Goal: Check status: Check status

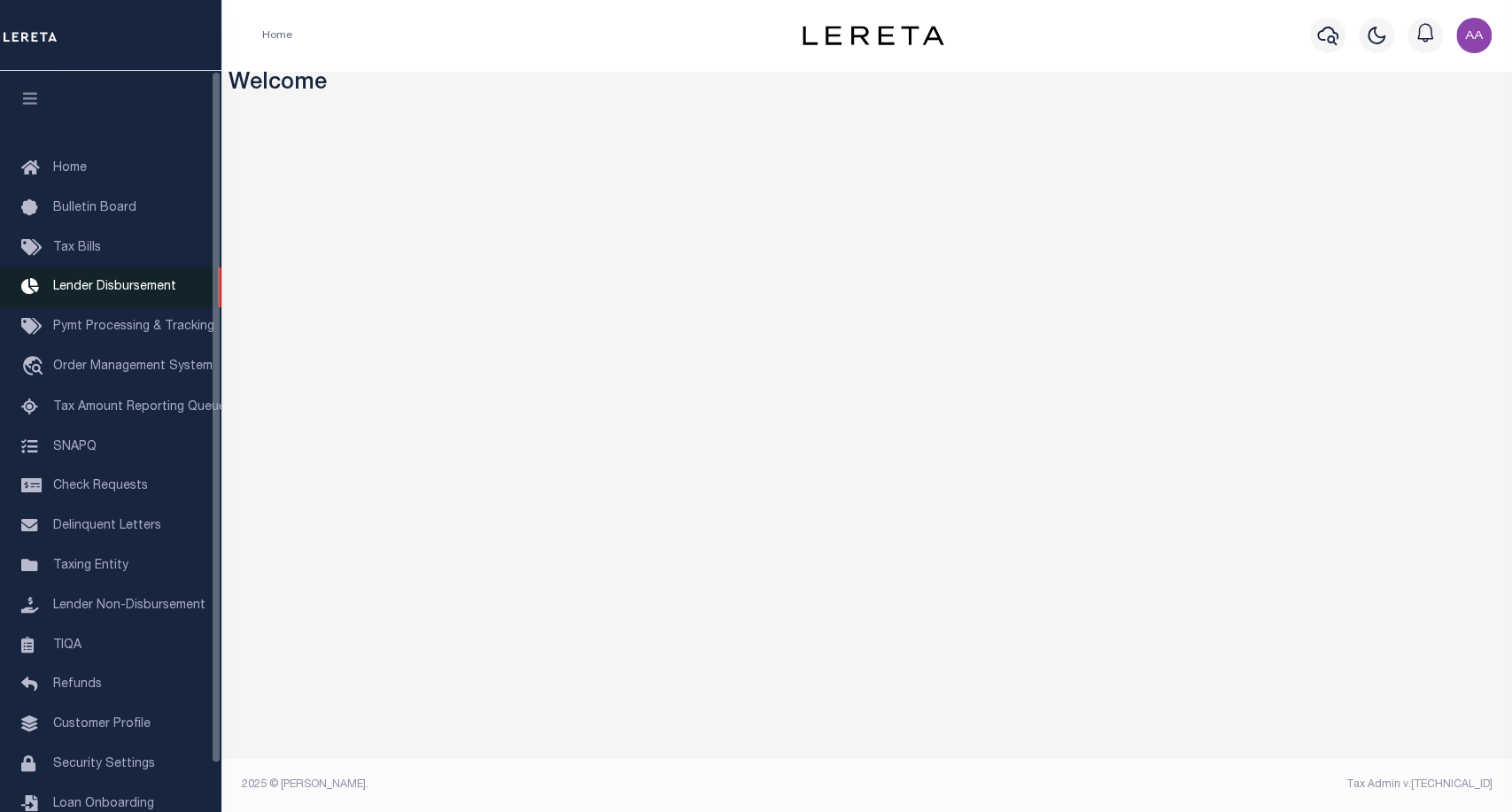
click at [106, 294] on span "Lender Disbursement" at bounding box center [114, 286] width 123 height 12
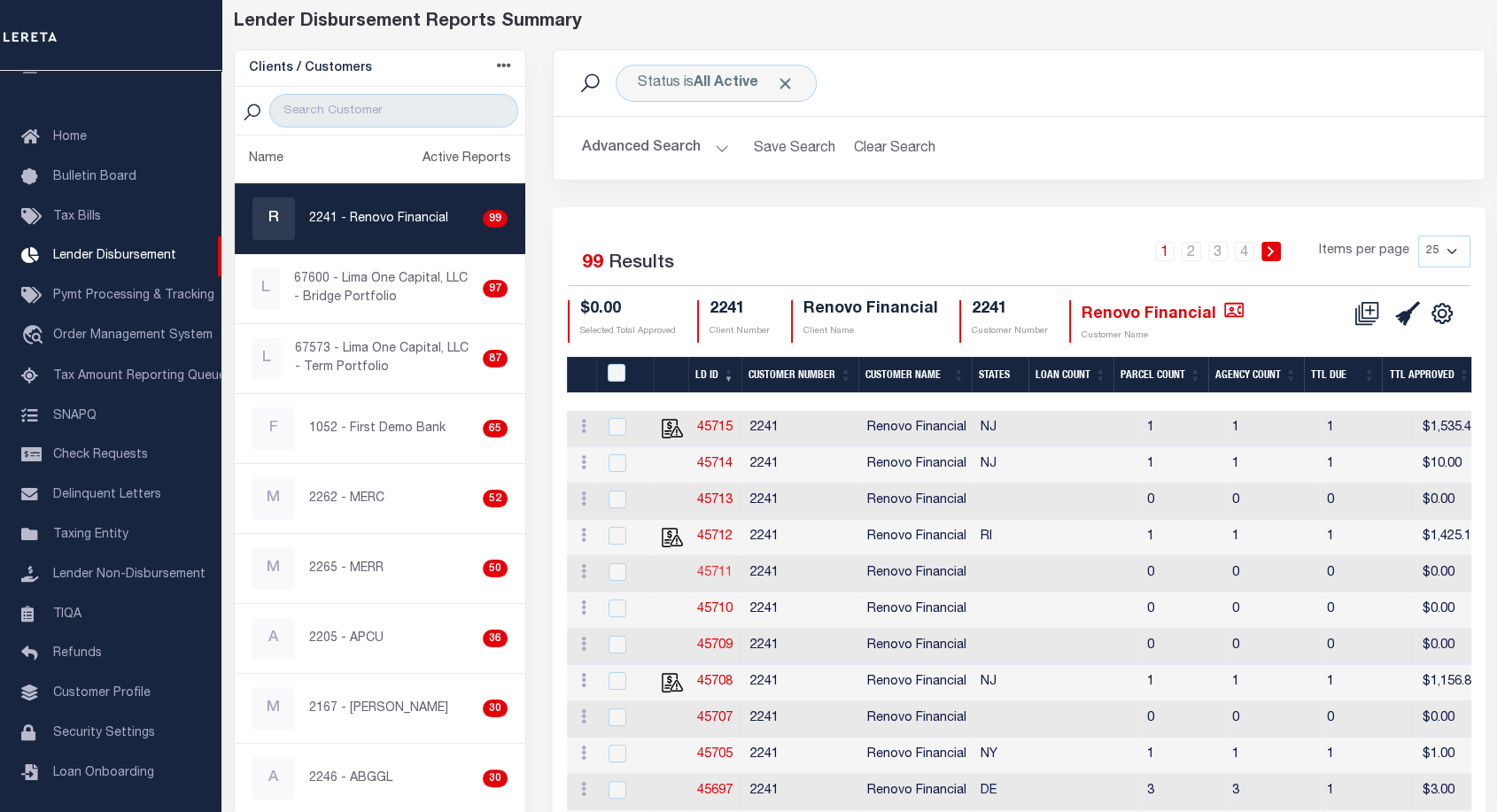
scroll to position [85, 0]
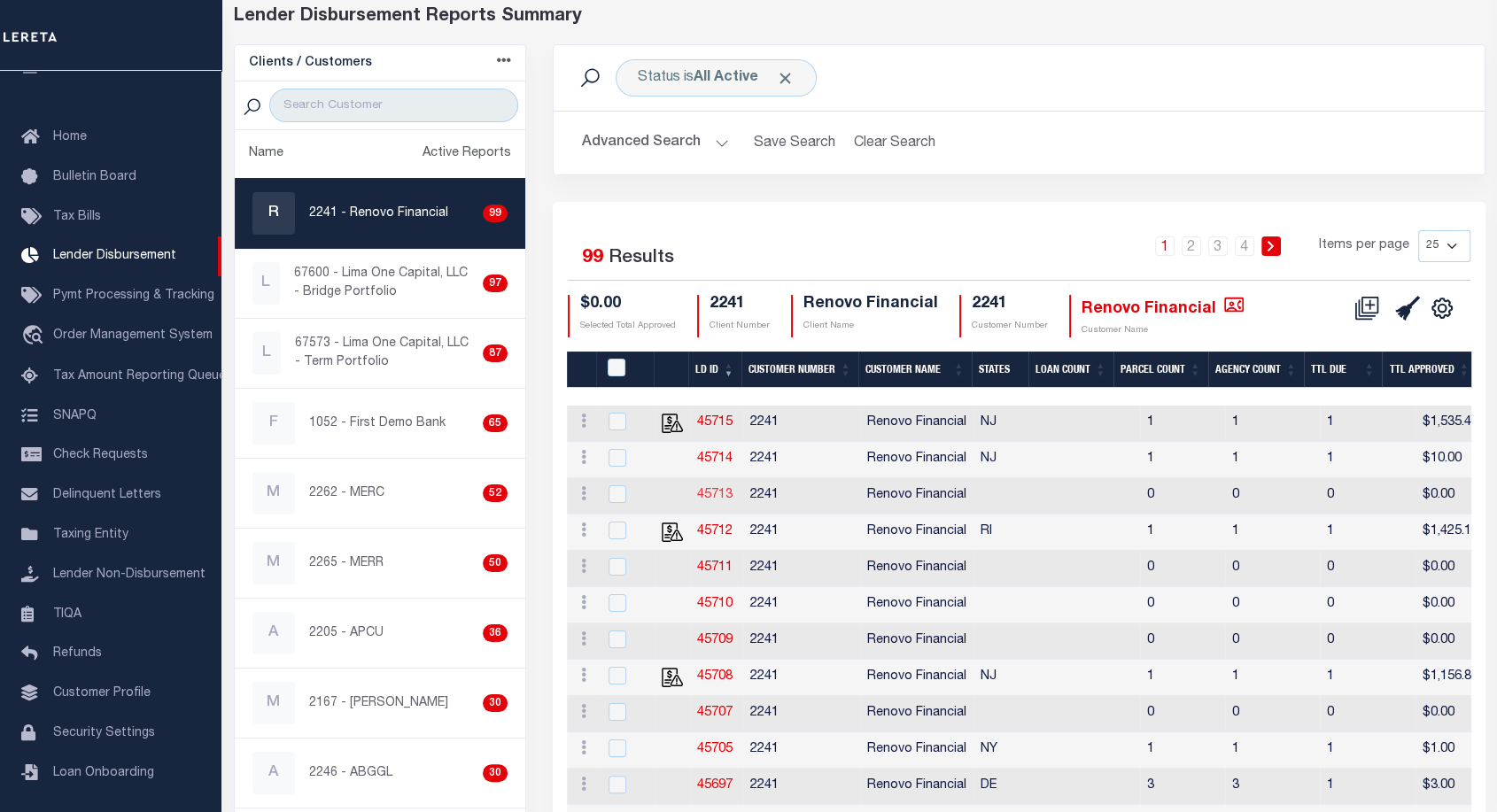
click at [721, 492] on link "45713" at bounding box center [715, 494] width 35 height 12
checkbox input "true"
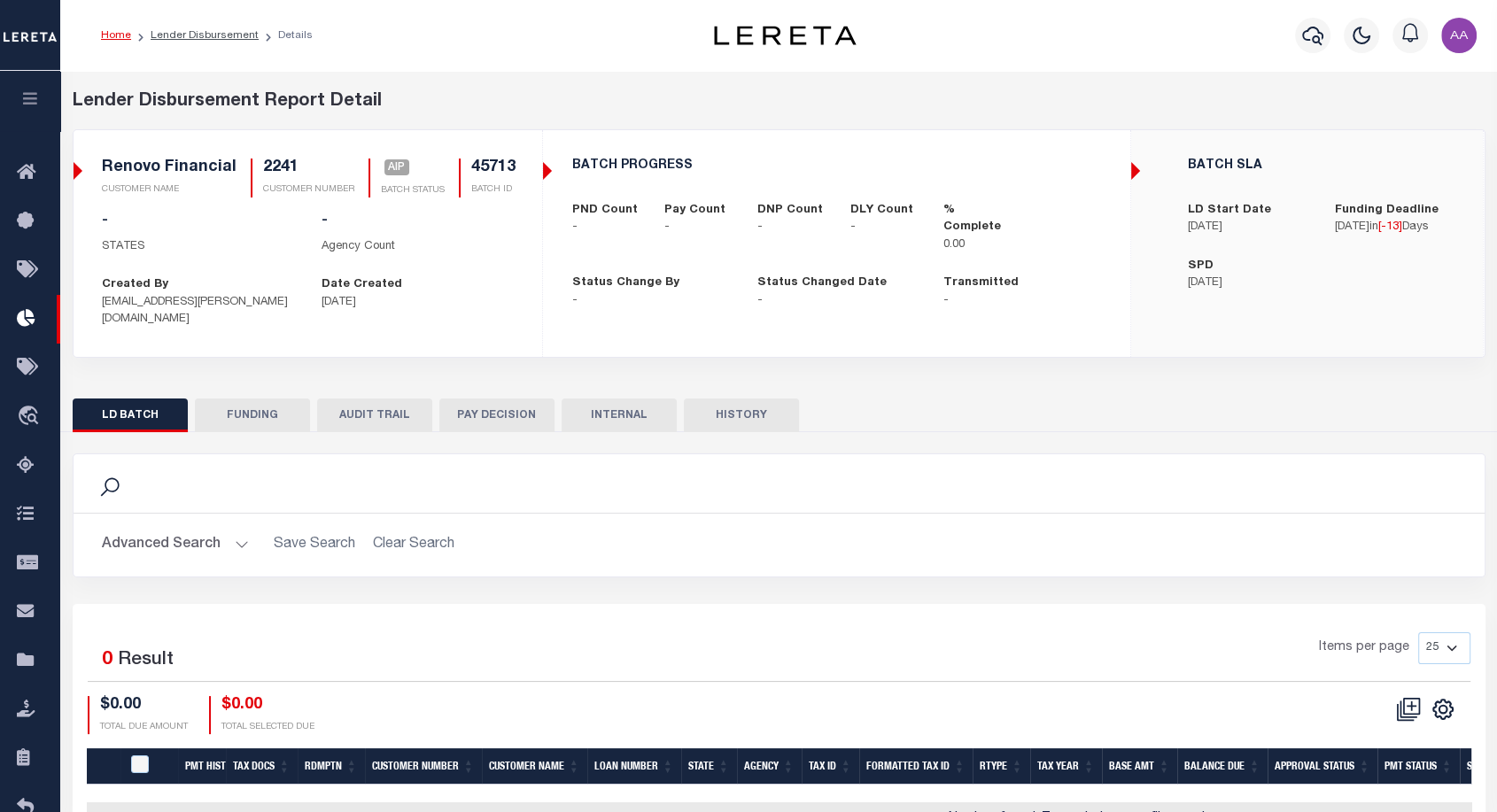
click at [734, 398] on button "HISTORY" at bounding box center [741, 415] width 115 height 33
select select "100"
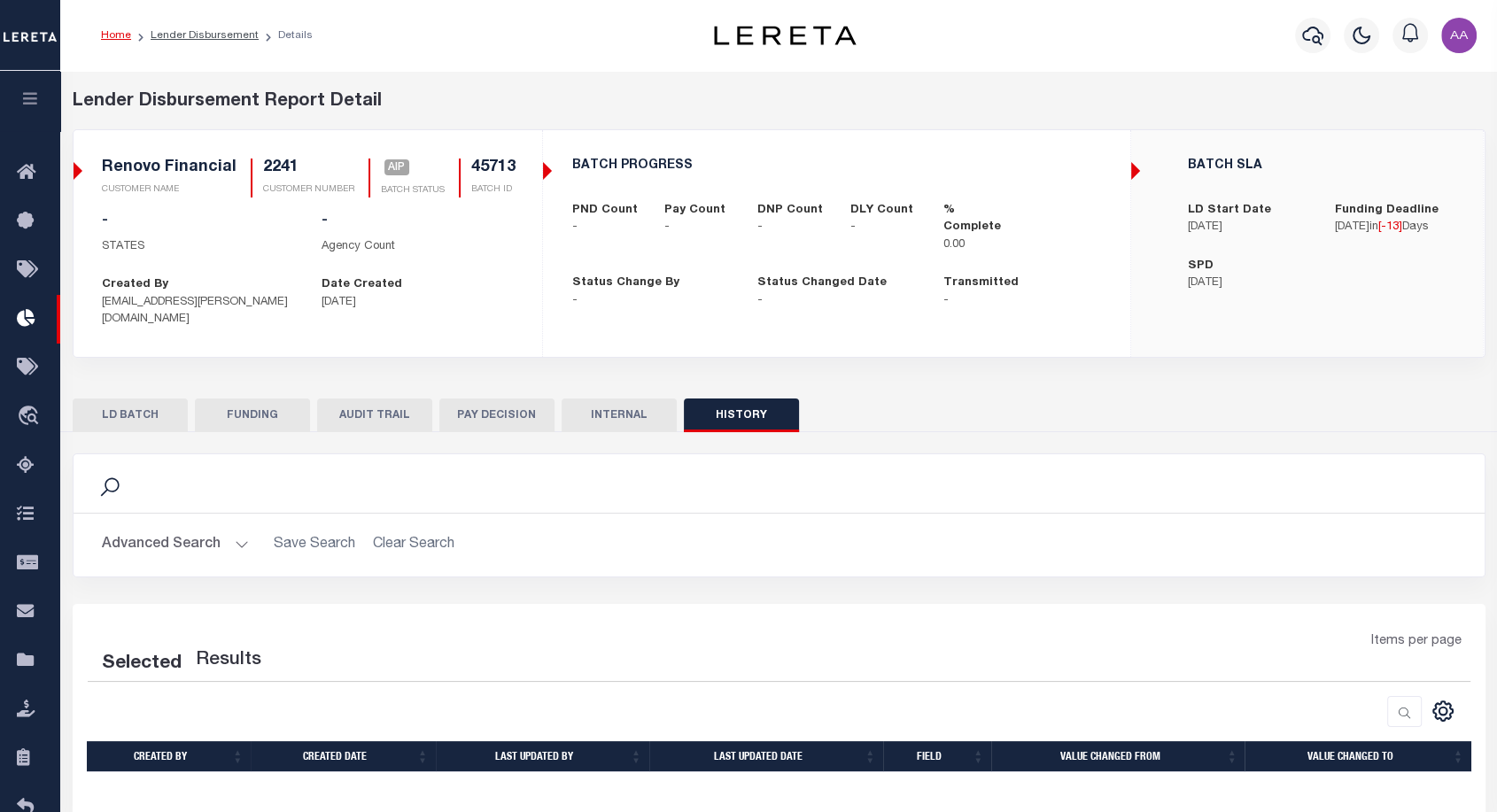
scroll to position [127, 0]
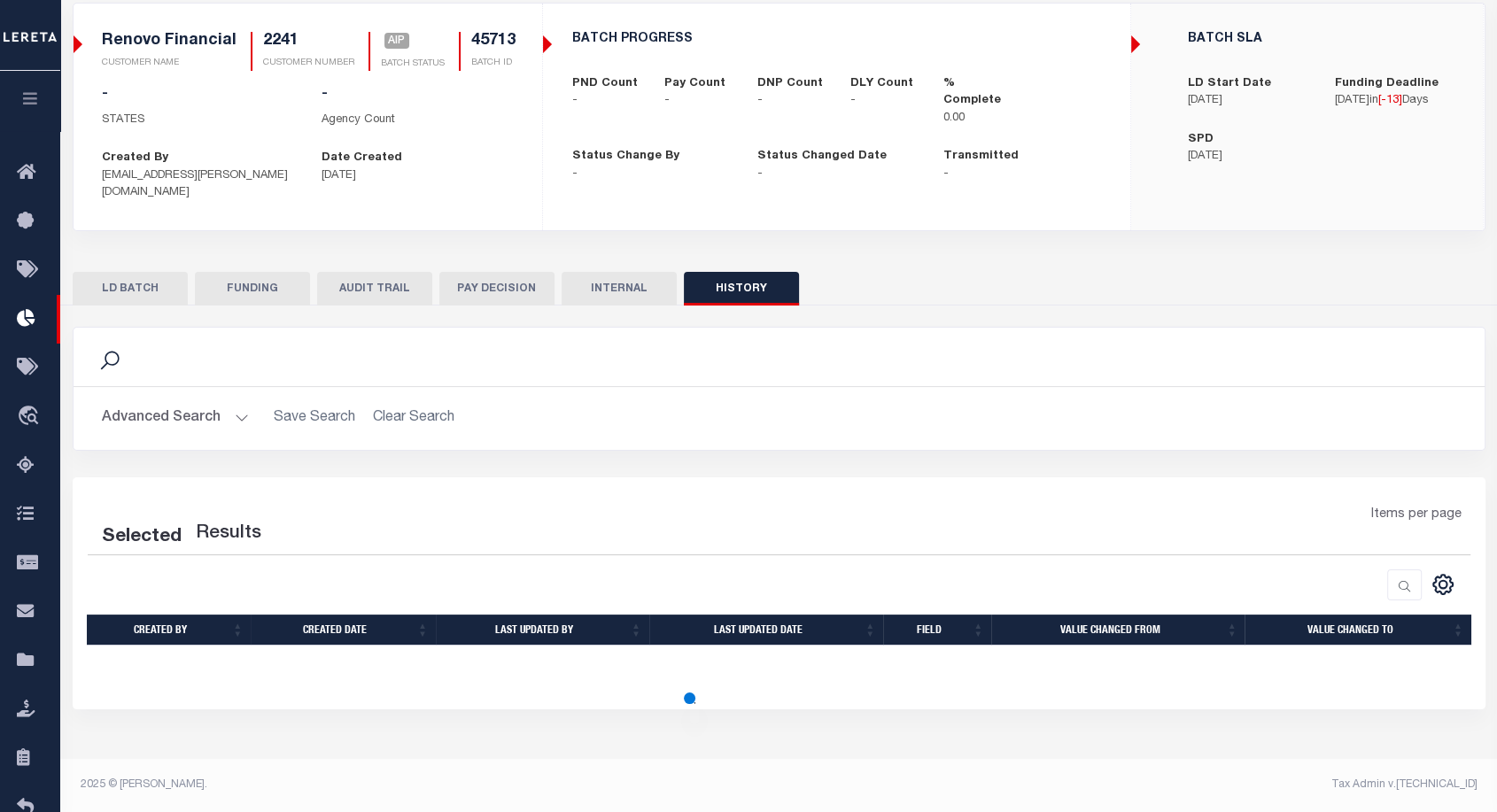
select select "100"
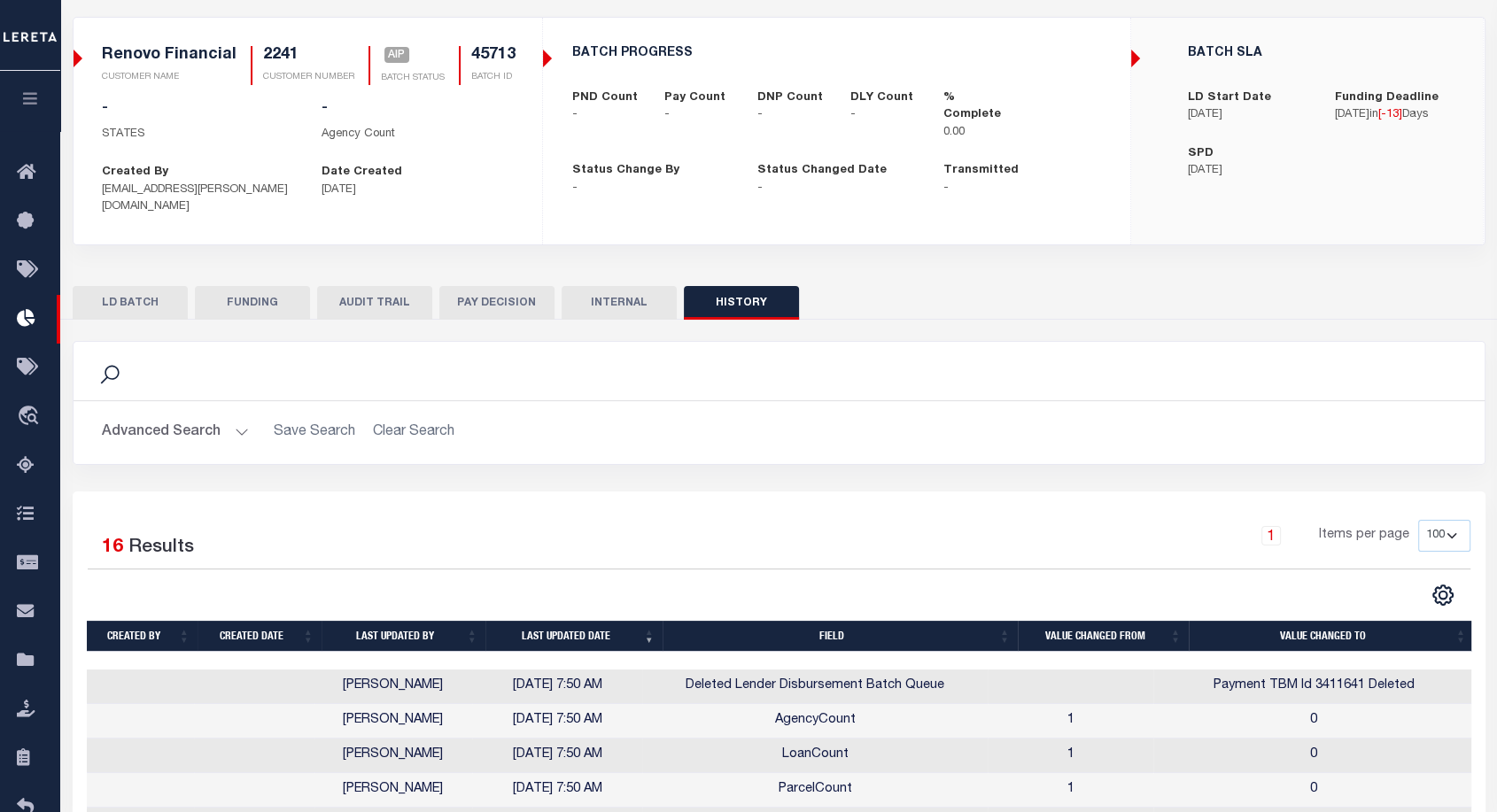
scroll to position [0, 0]
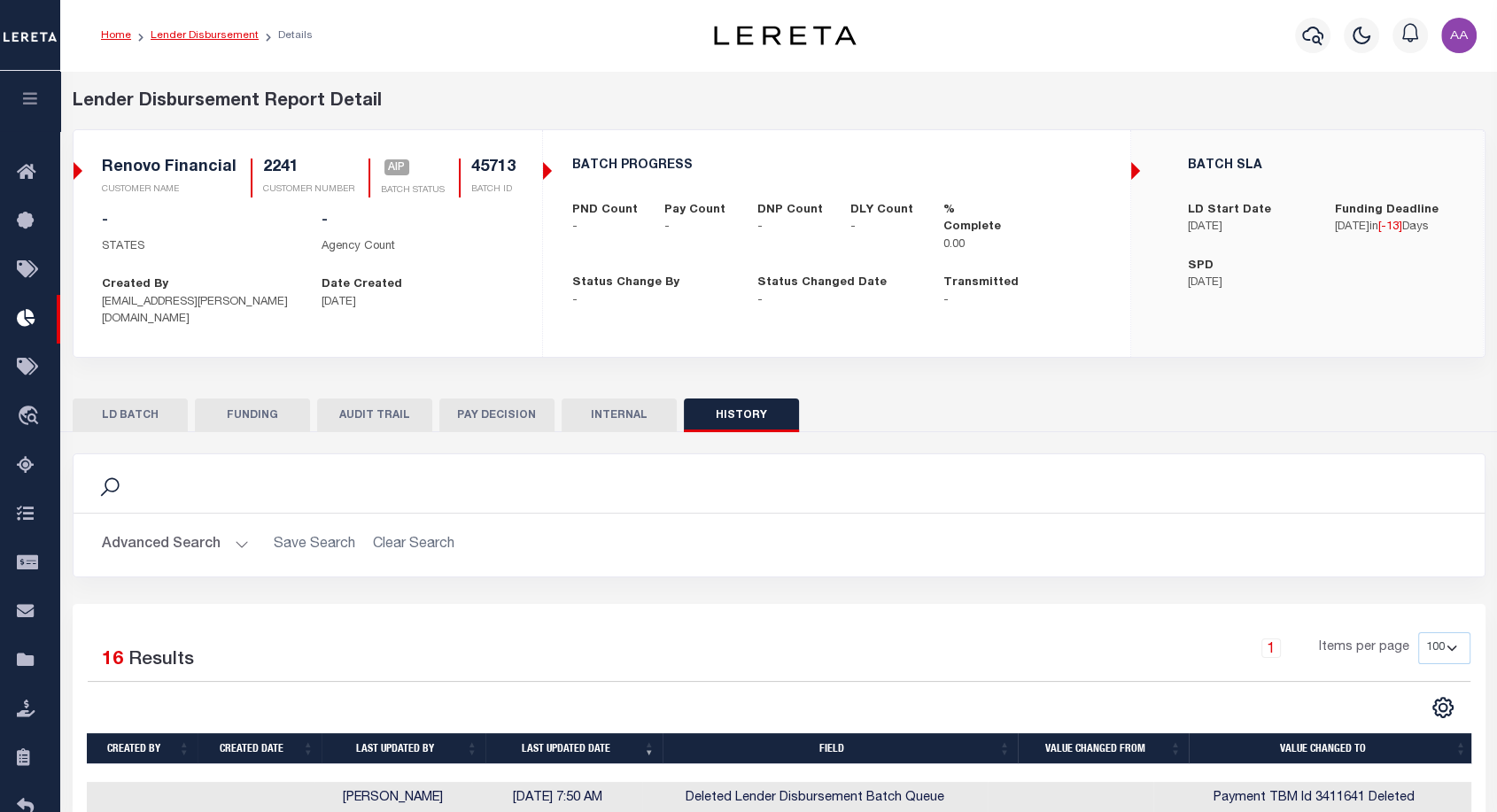
click at [213, 37] on link "Lender Disbursement" at bounding box center [205, 35] width 108 height 10
checkbox input "true"
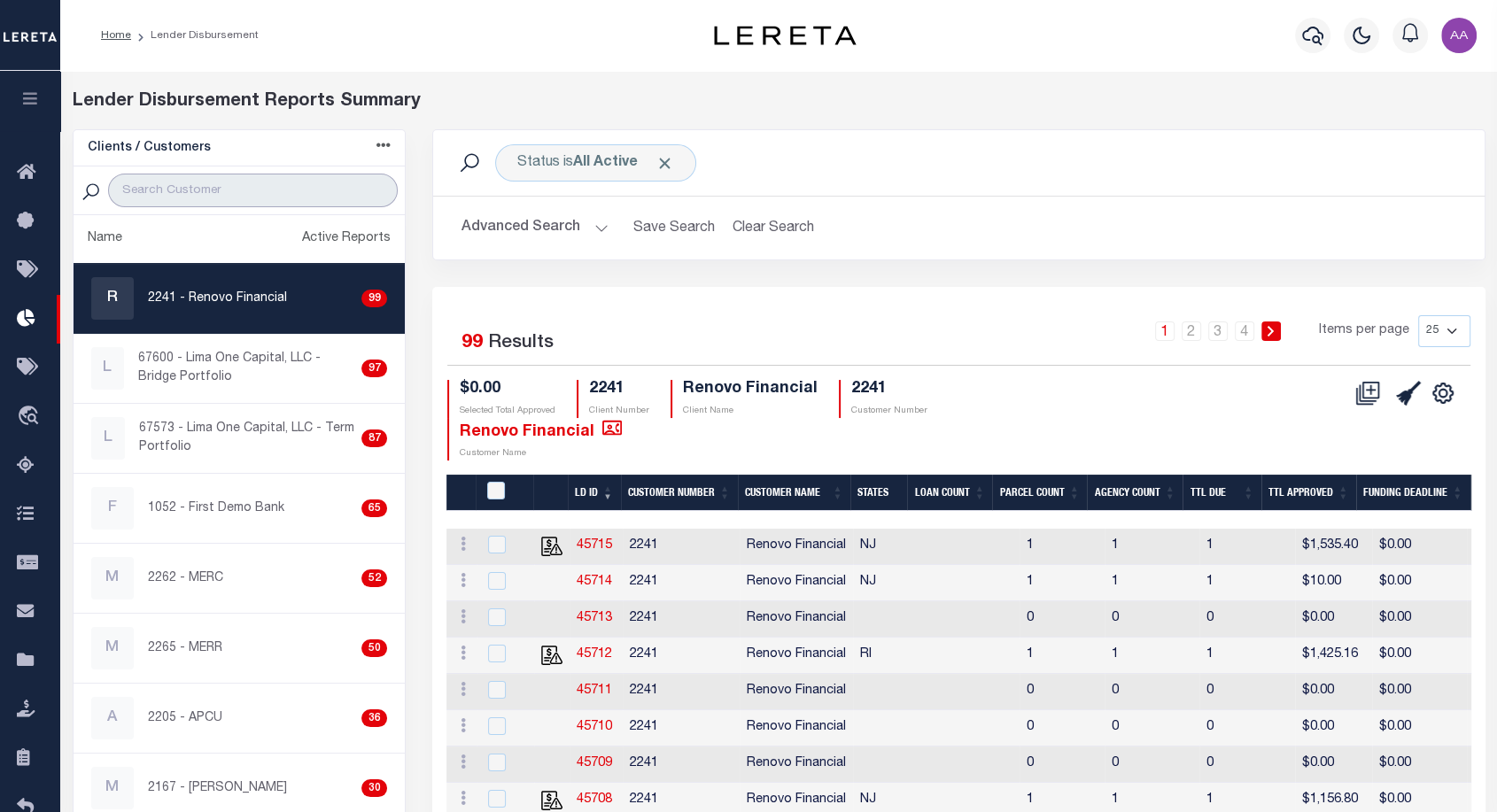
click at [208, 182] on input "search" at bounding box center [253, 190] width 290 height 33
type input "2198"
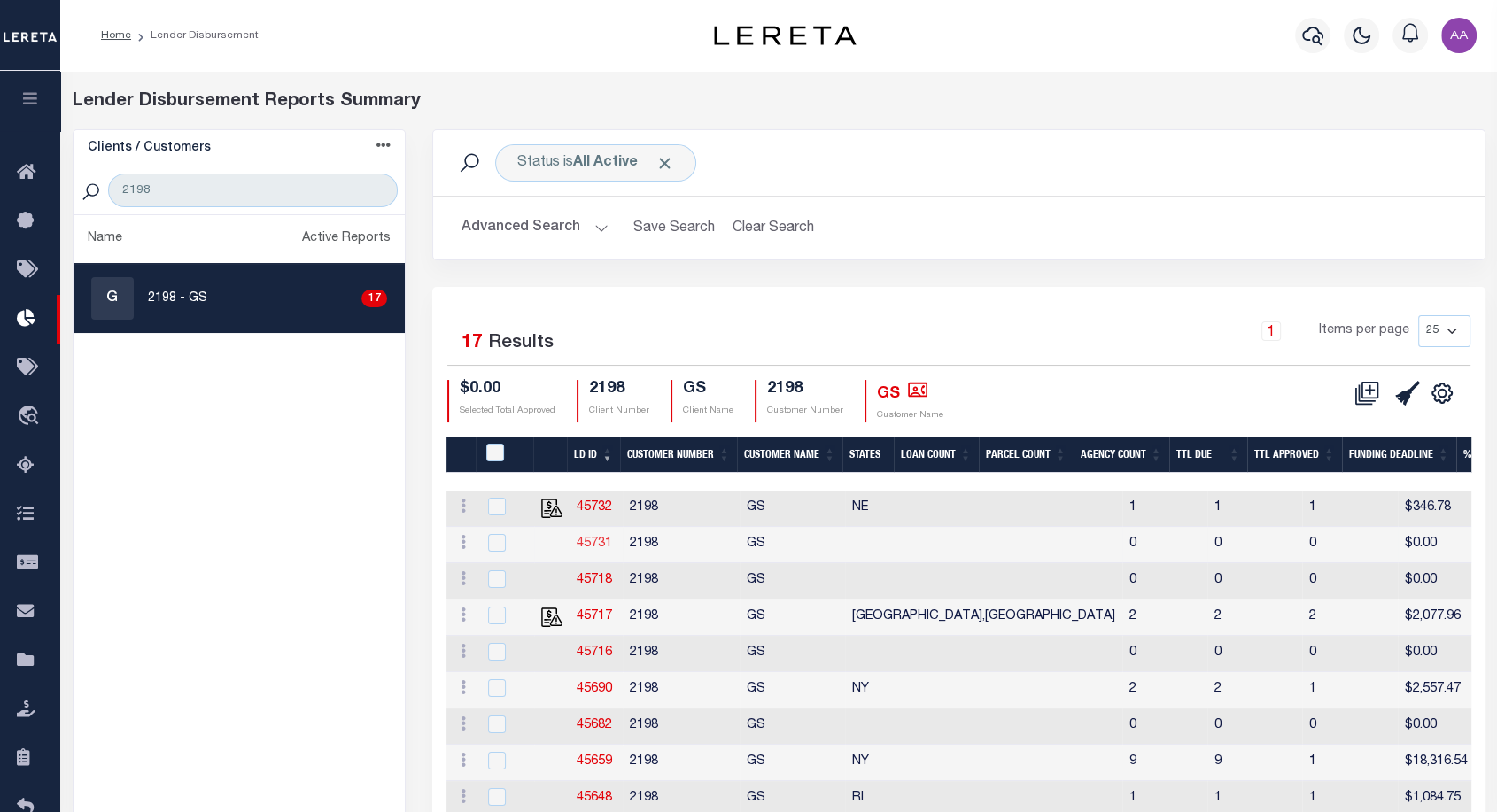
click at [597, 546] on link "45731" at bounding box center [595, 543] width 35 height 12
checkbox input "true"
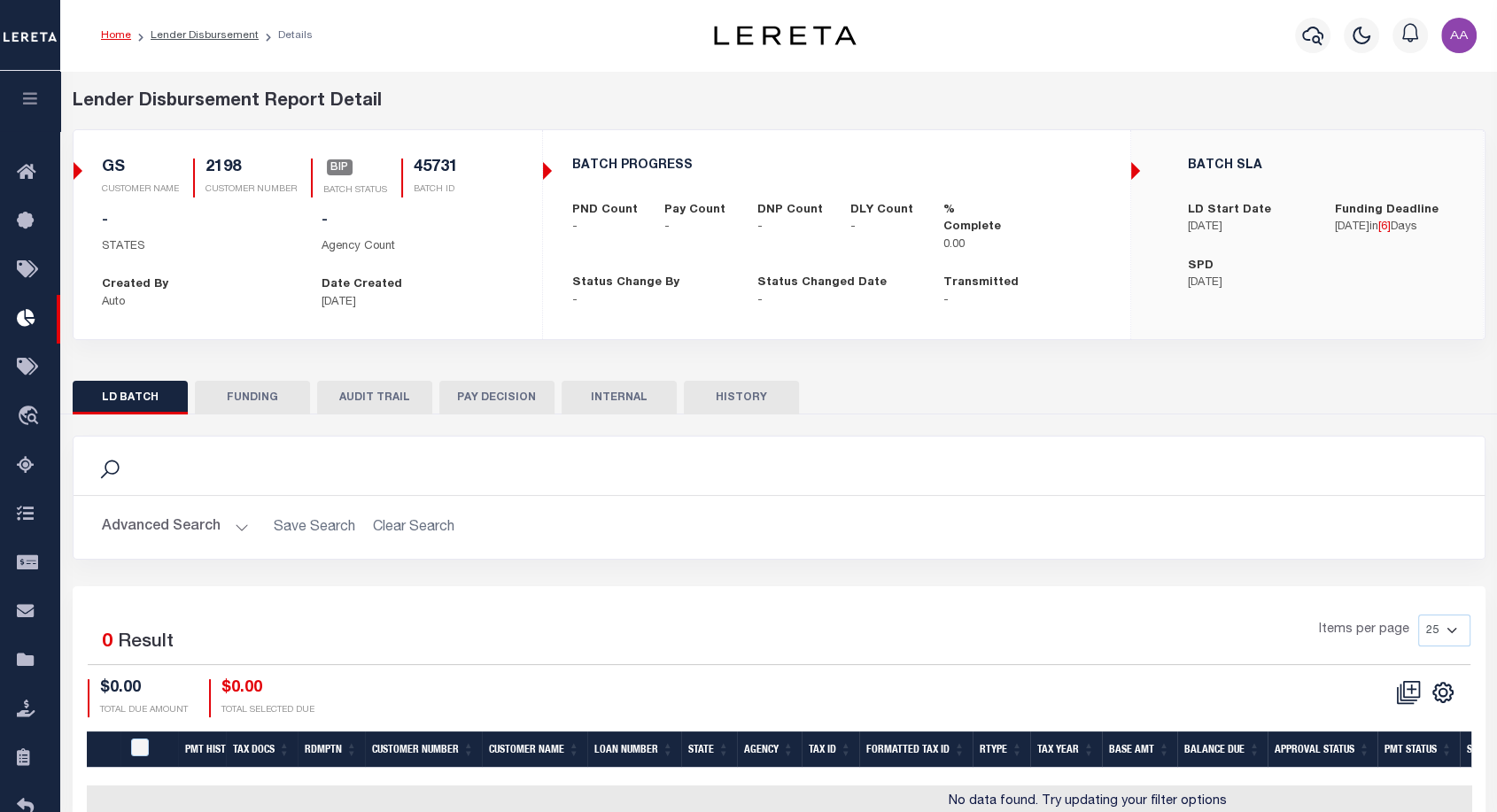
click at [758, 415] on button "HISTORY" at bounding box center [741, 397] width 115 height 33
select select "100"
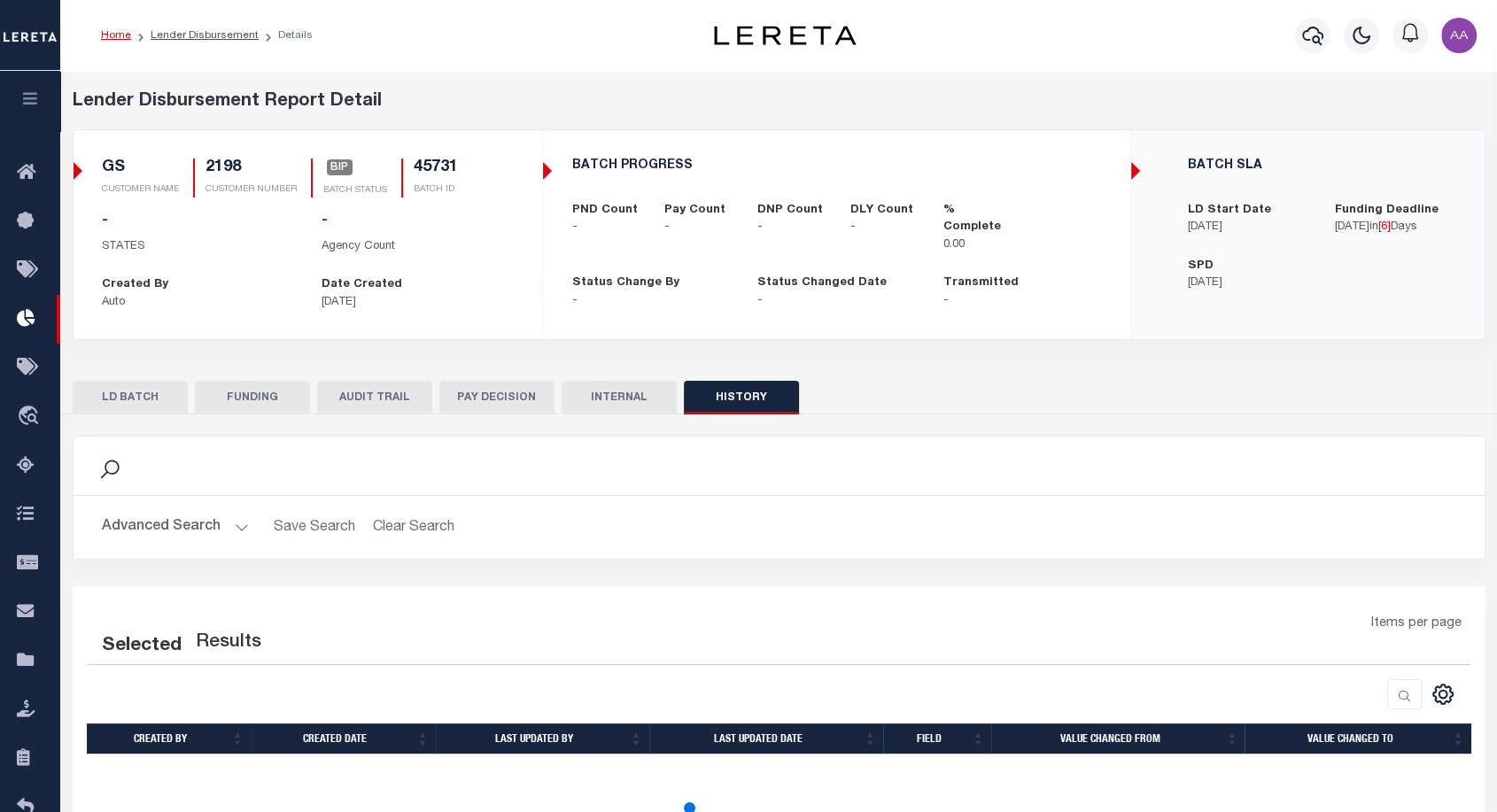
scroll to position [127, 0]
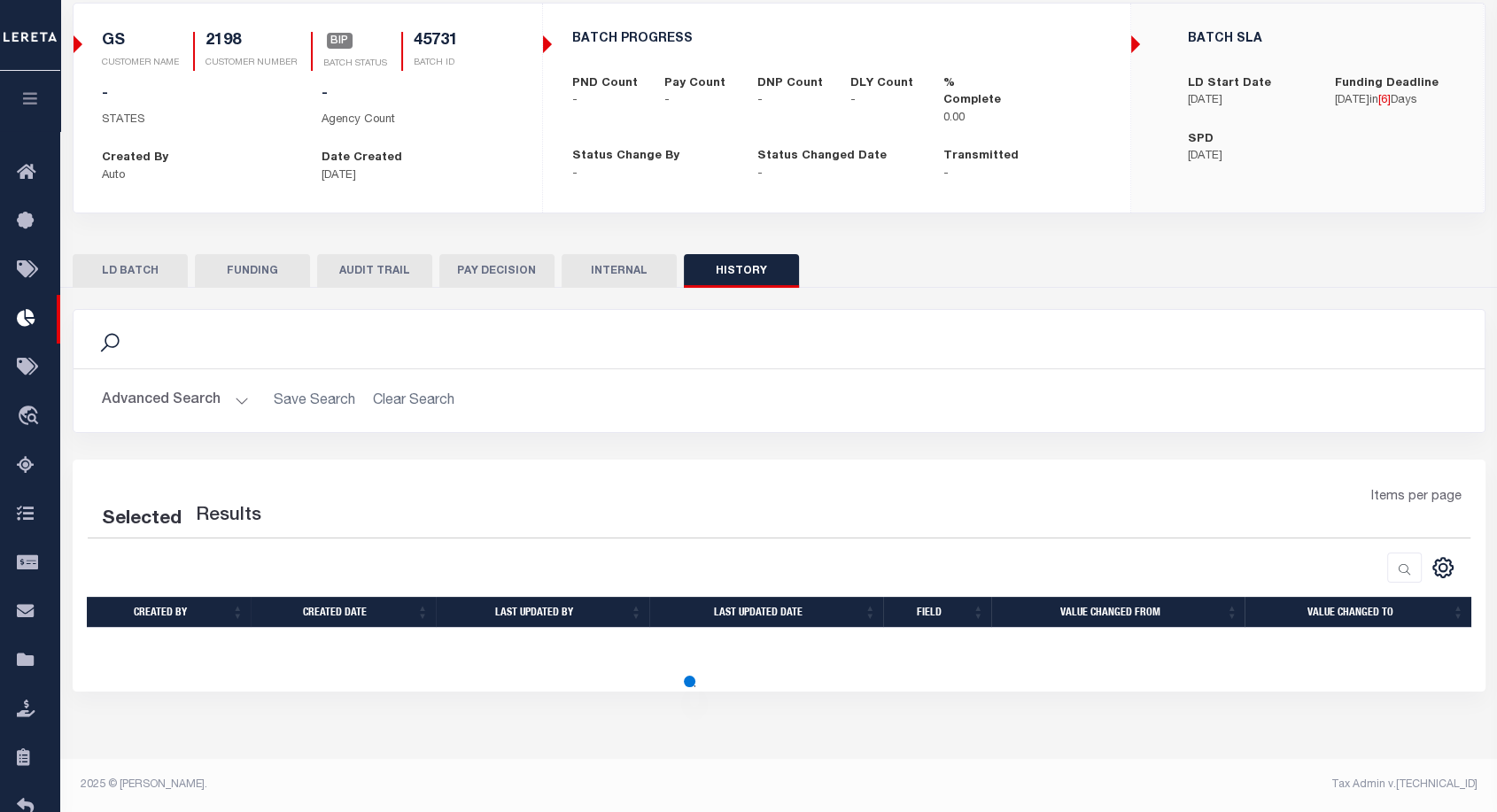
select select "100"
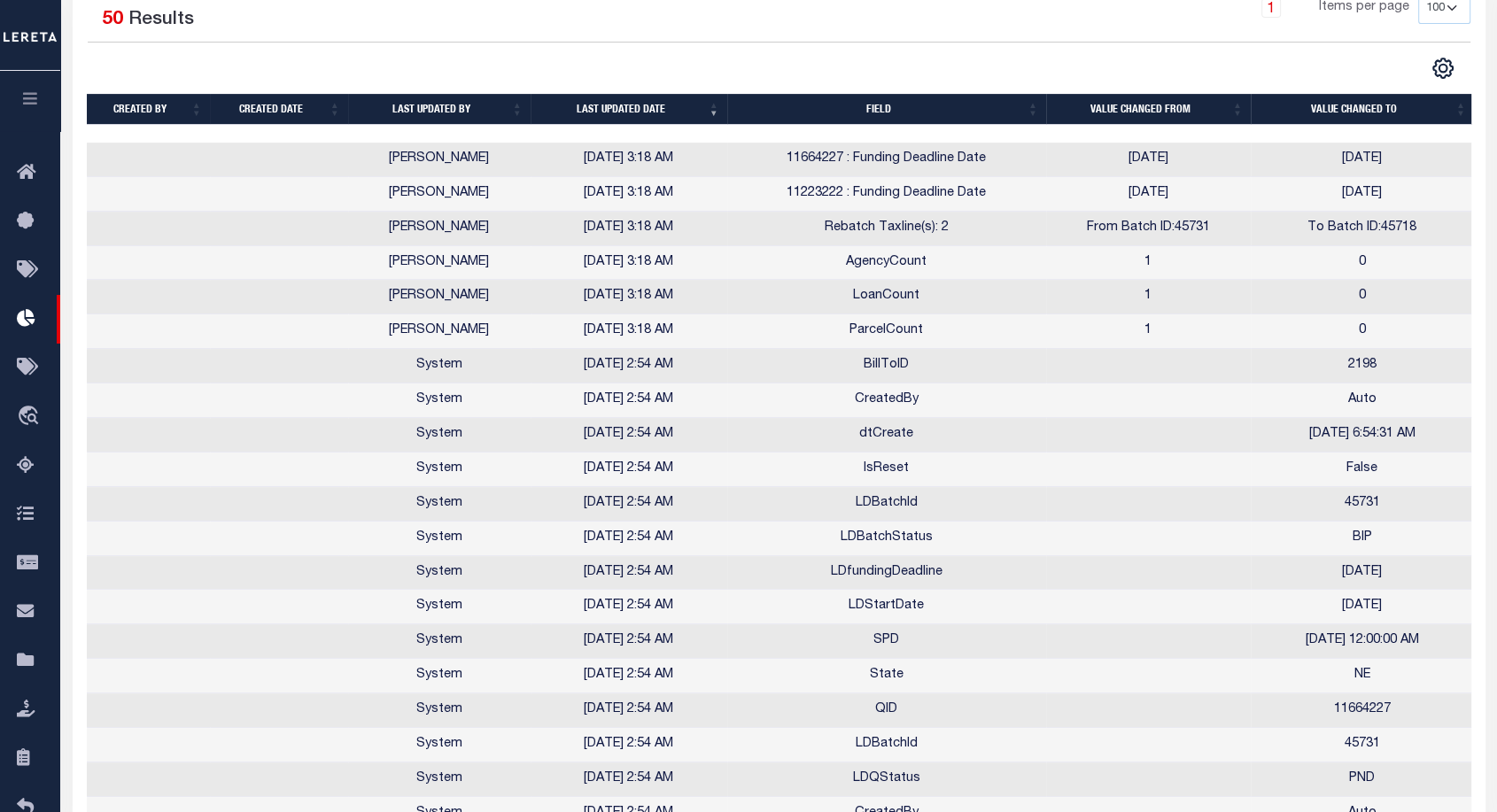
scroll to position [709, 0]
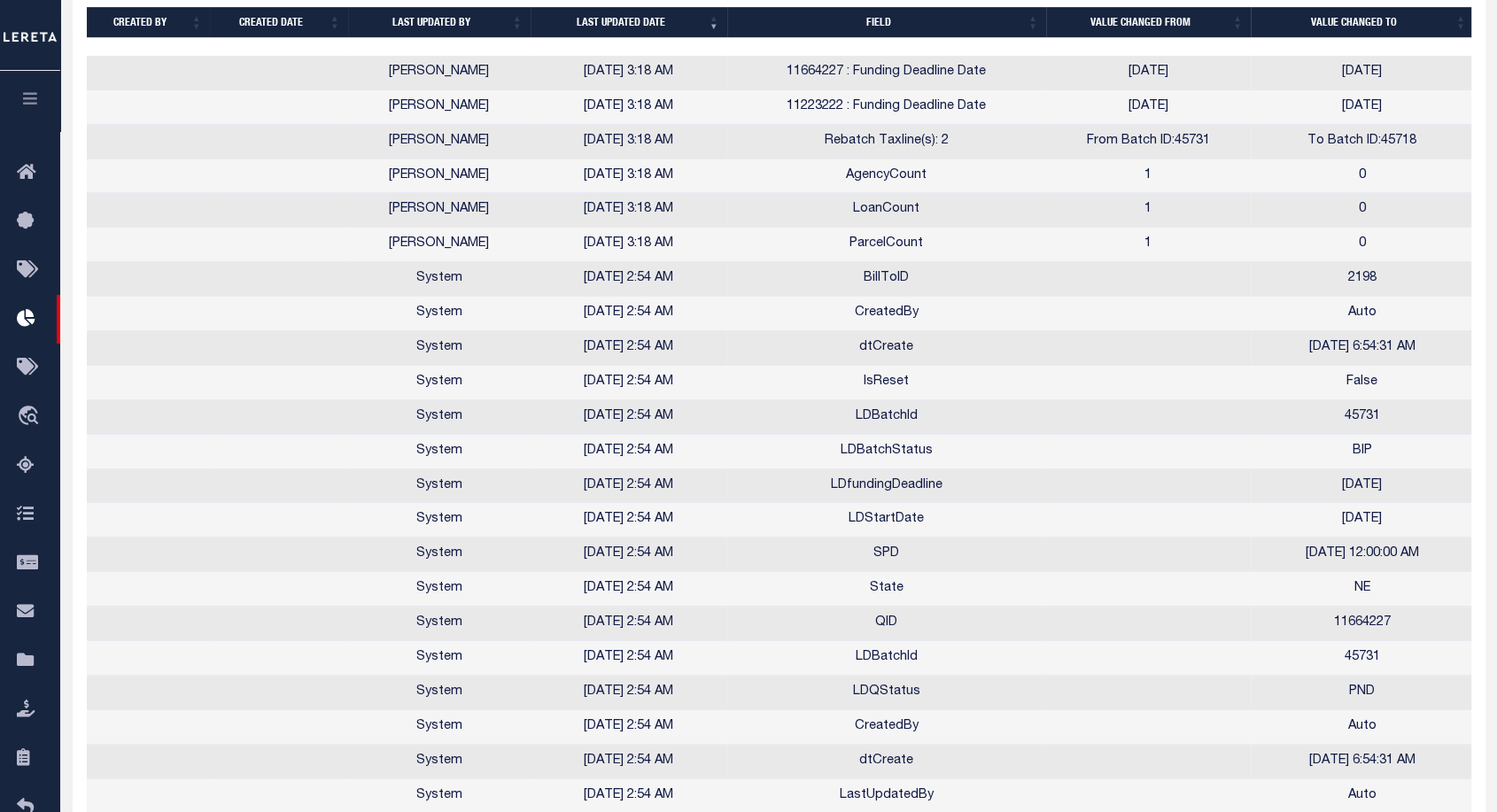
click at [893, 416] on td "LDBatchId" at bounding box center [887, 417] width 319 height 34
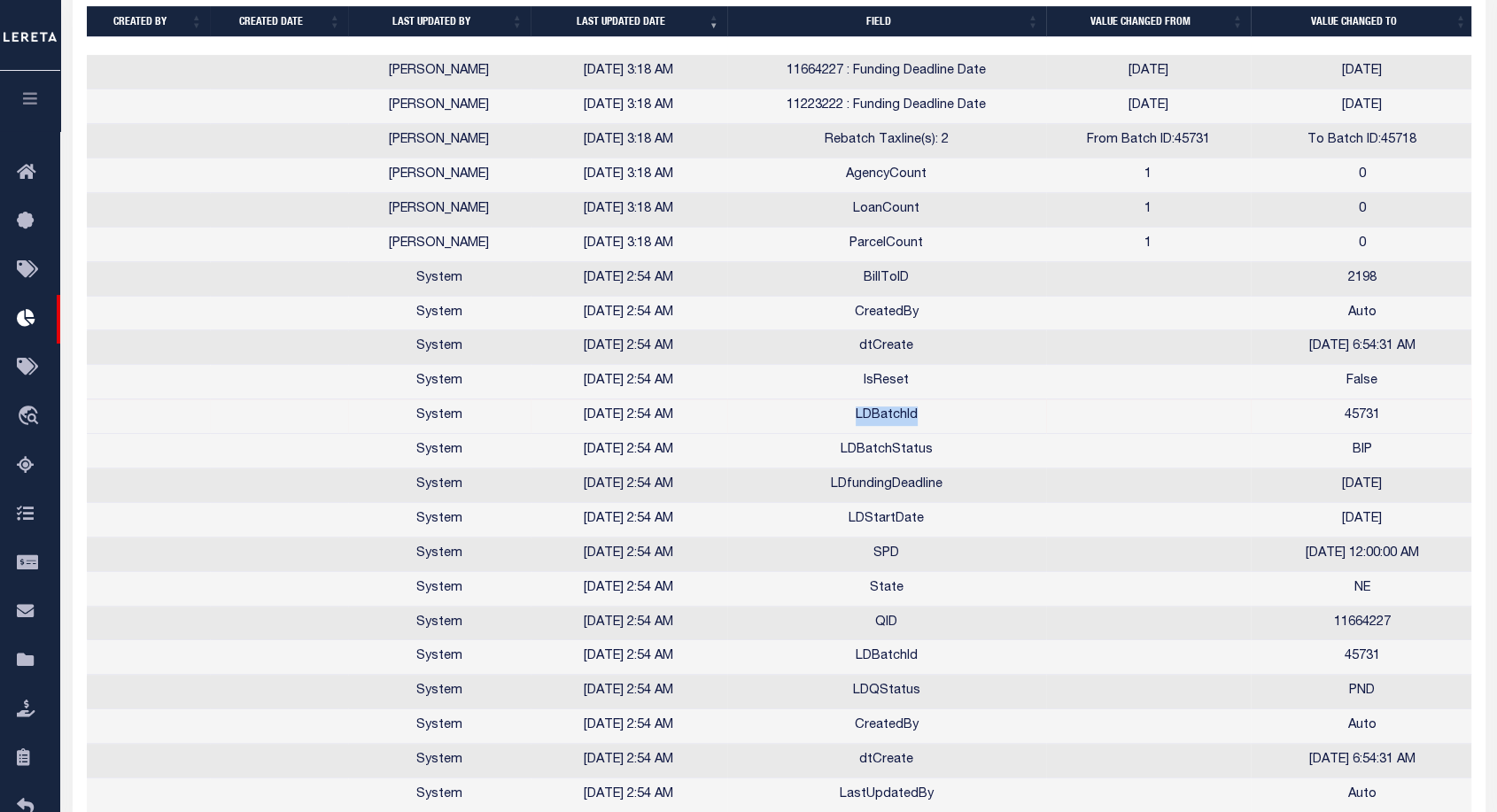
click at [893, 416] on td "LDBatchId" at bounding box center [887, 416] width 319 height 34
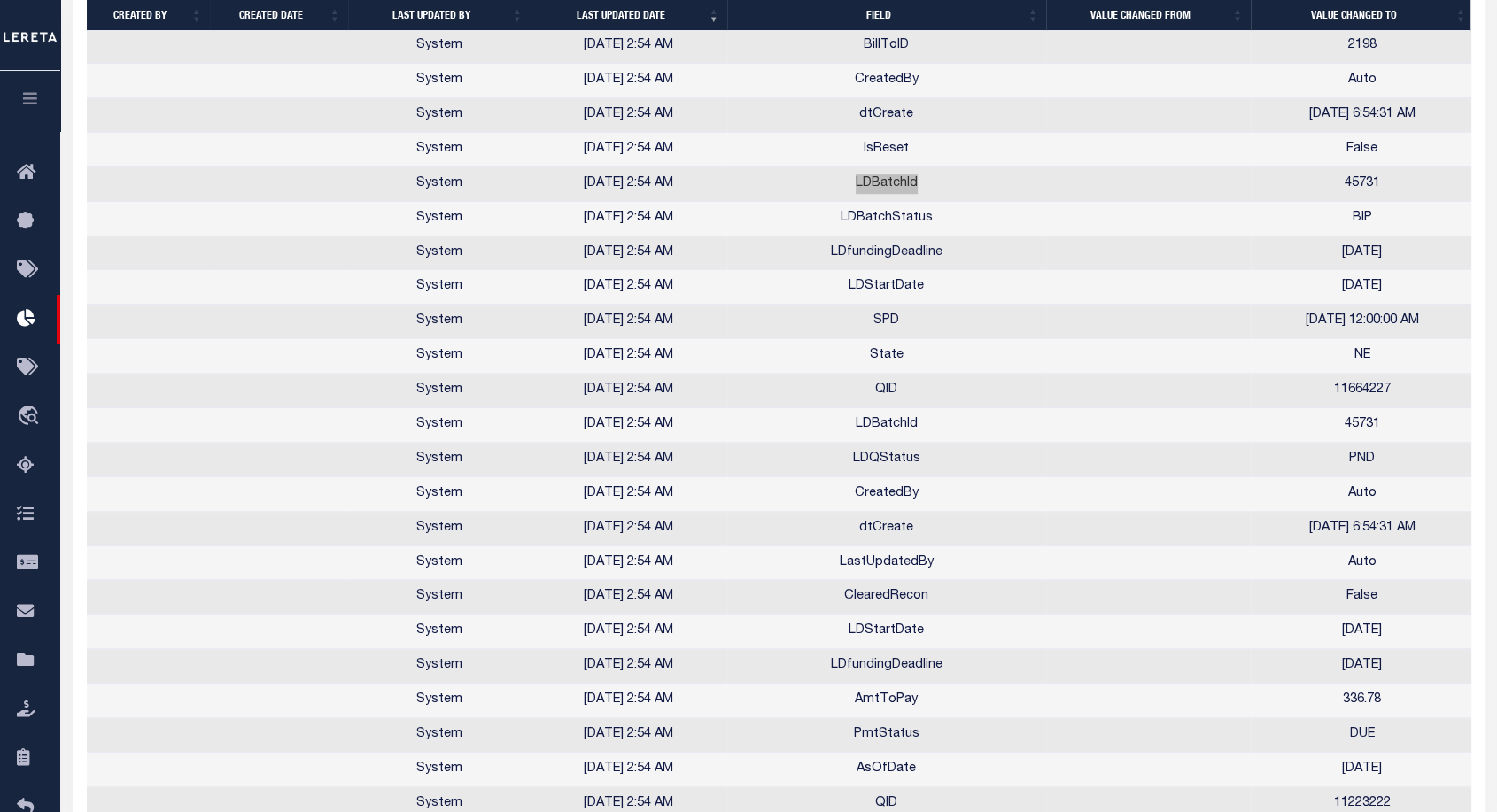
scroll to position [904, 0]
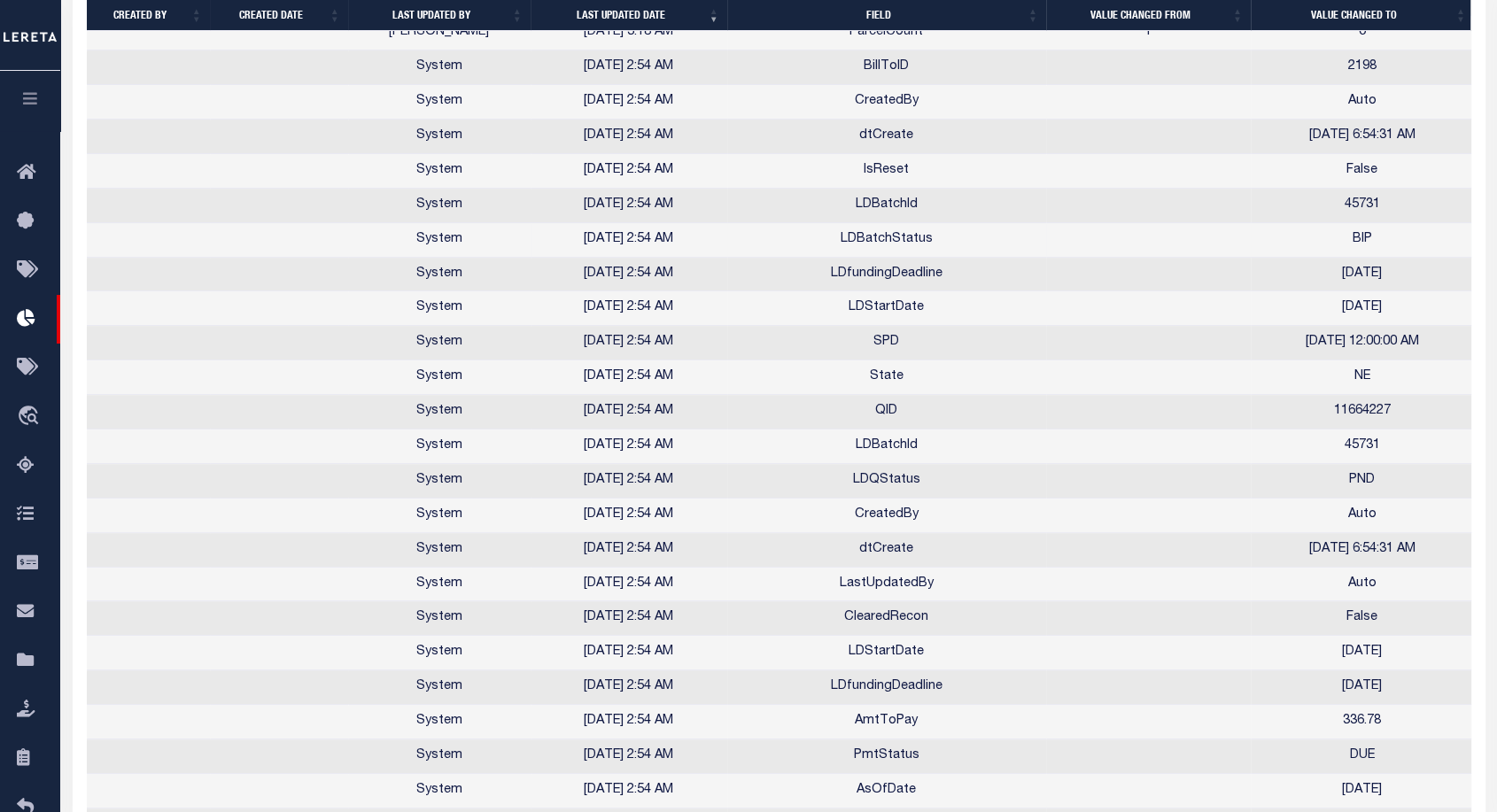
click at [865, 231] on td "LDBatchStatus" at bounding box center [887, 240] width 319 height 34
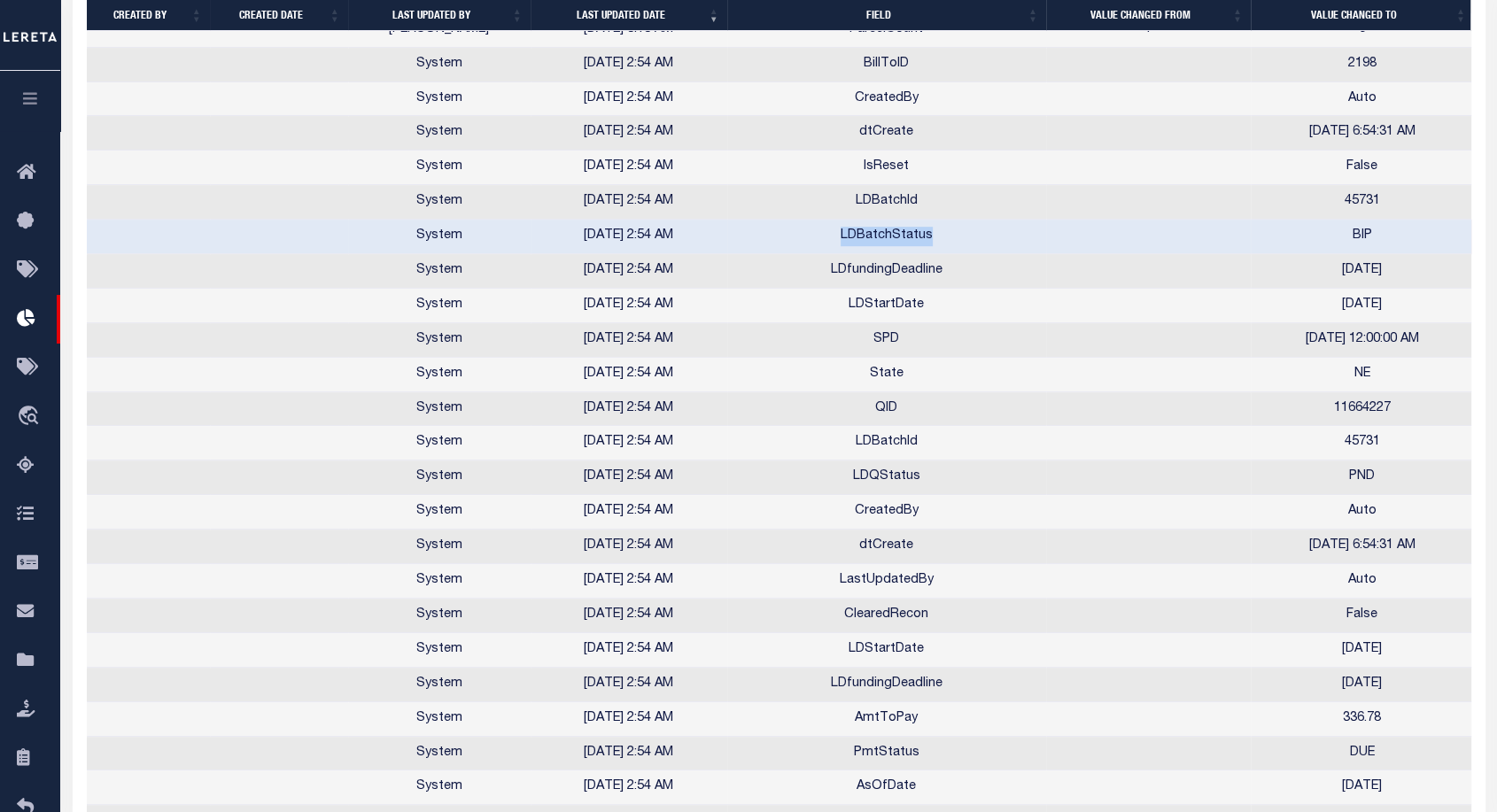
click at [865, 231] on td "LDBatchStatus" at bounding box center [887, 236] width 319 height 34
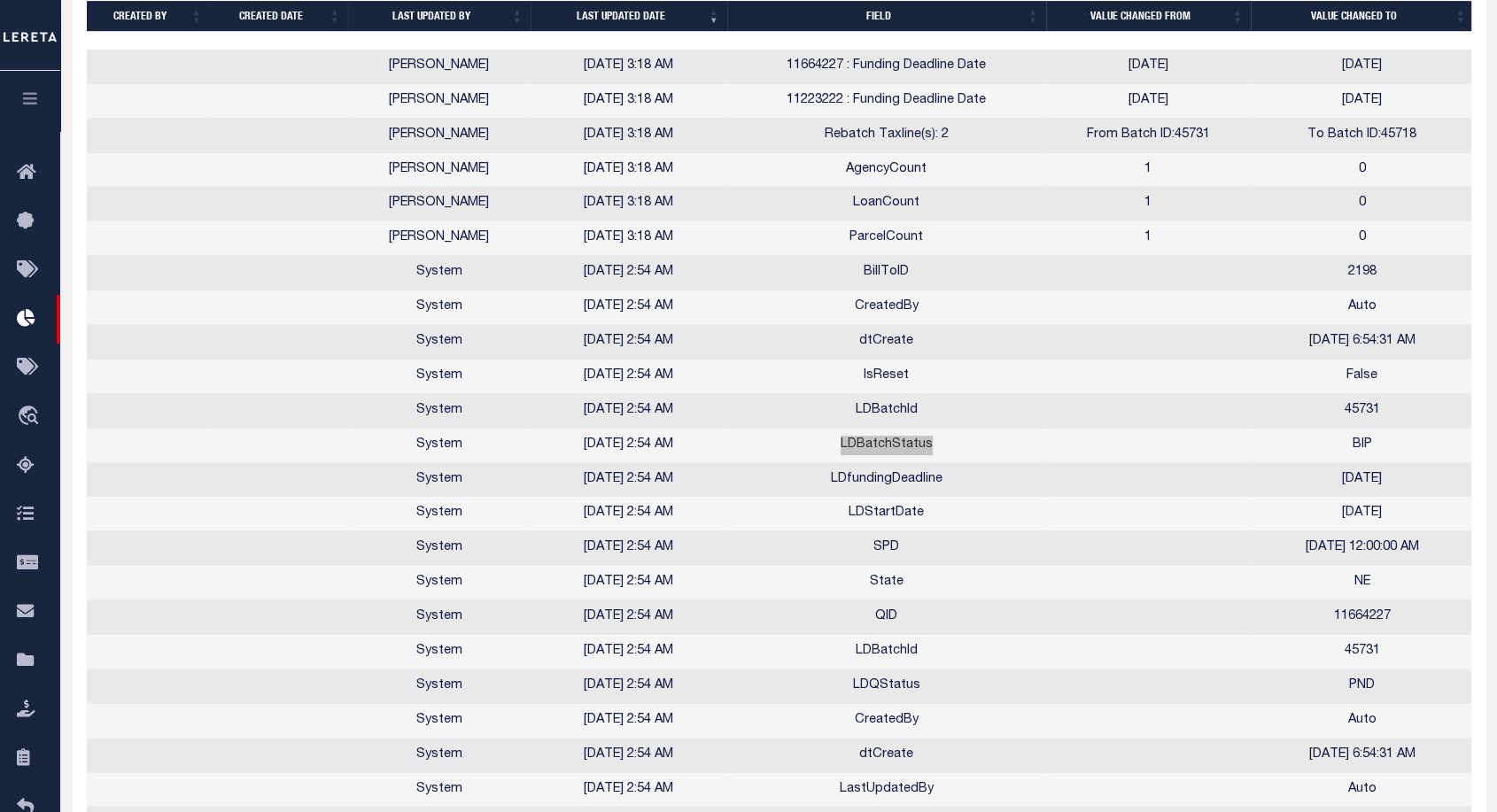
scroll to position [737, 0]
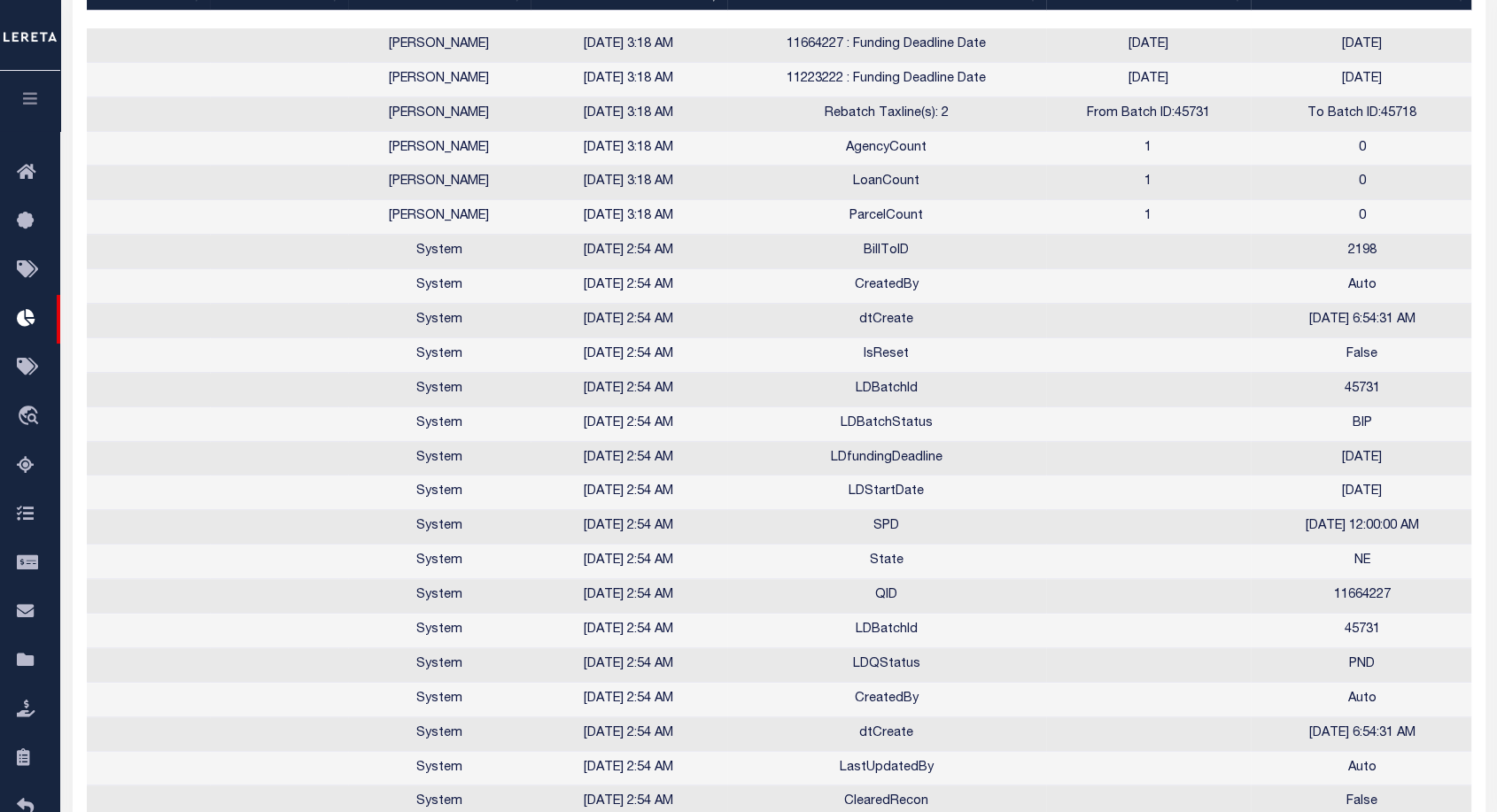
click at [879, 528] on td "SPD" at bounding box center [887, 527] width 319 height 34
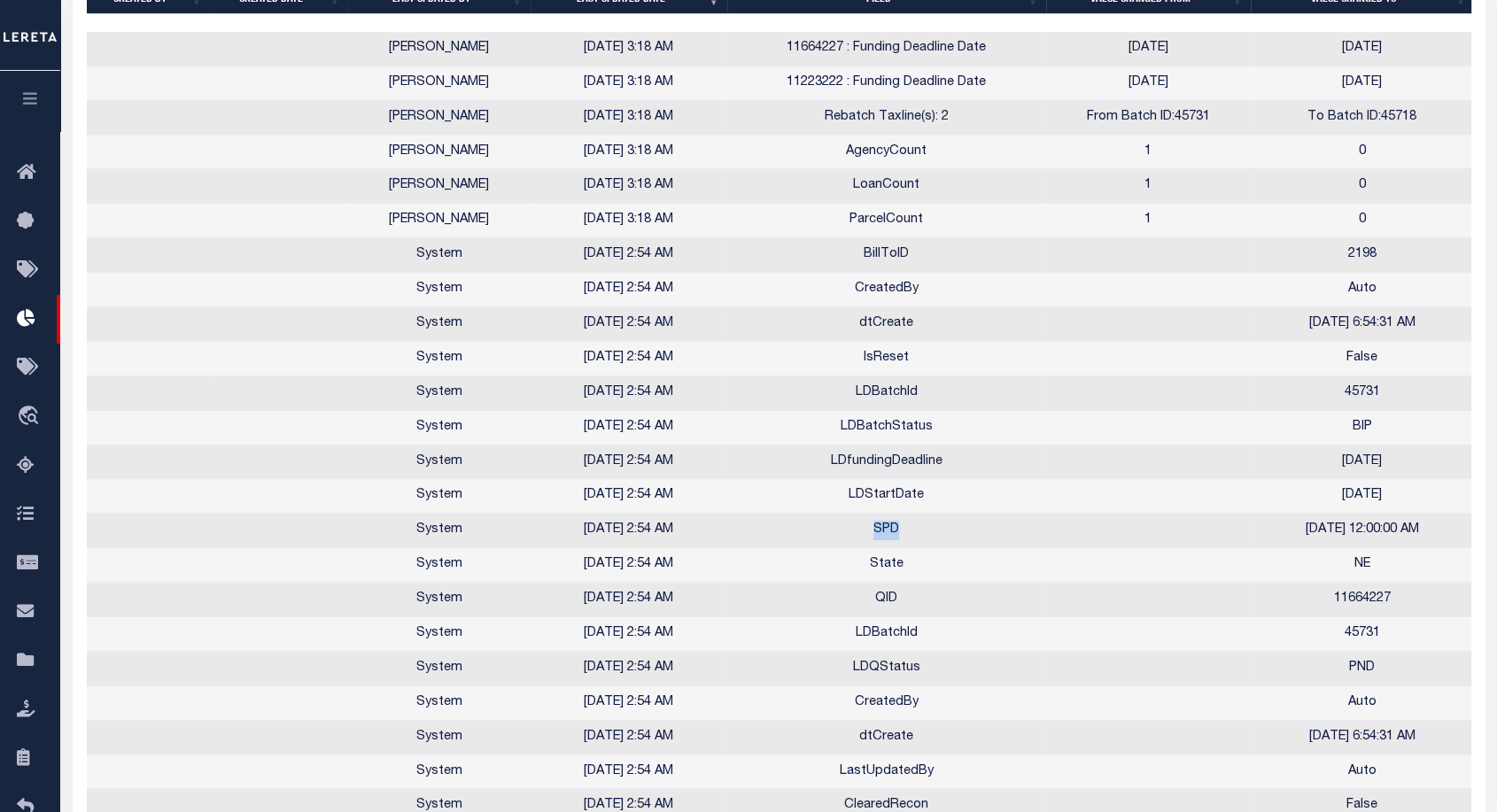
click at [879, 528] on td "SPD" at bounding box center [887, 531] width 319 height 34
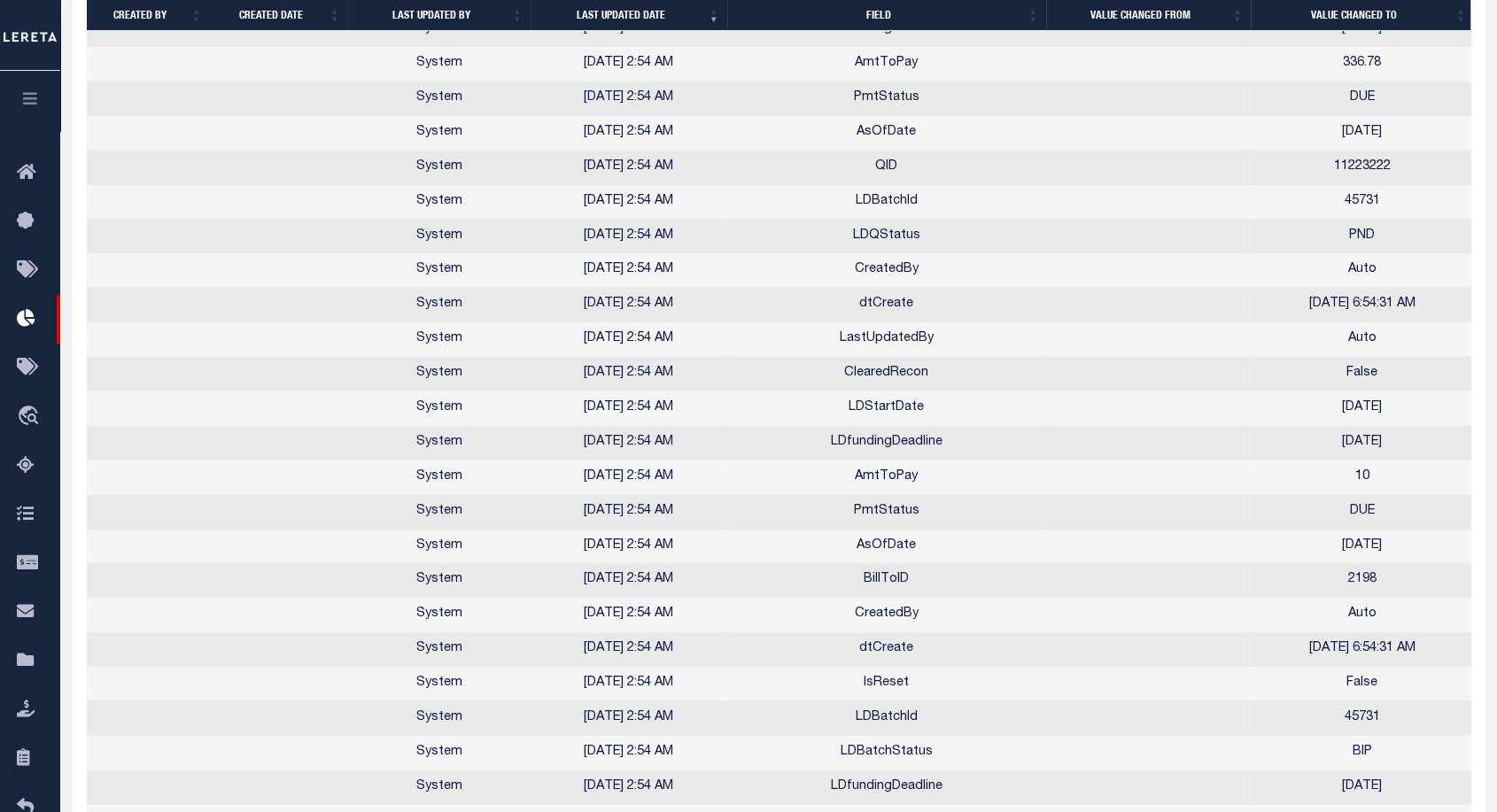
scroll to position [1704, 0]
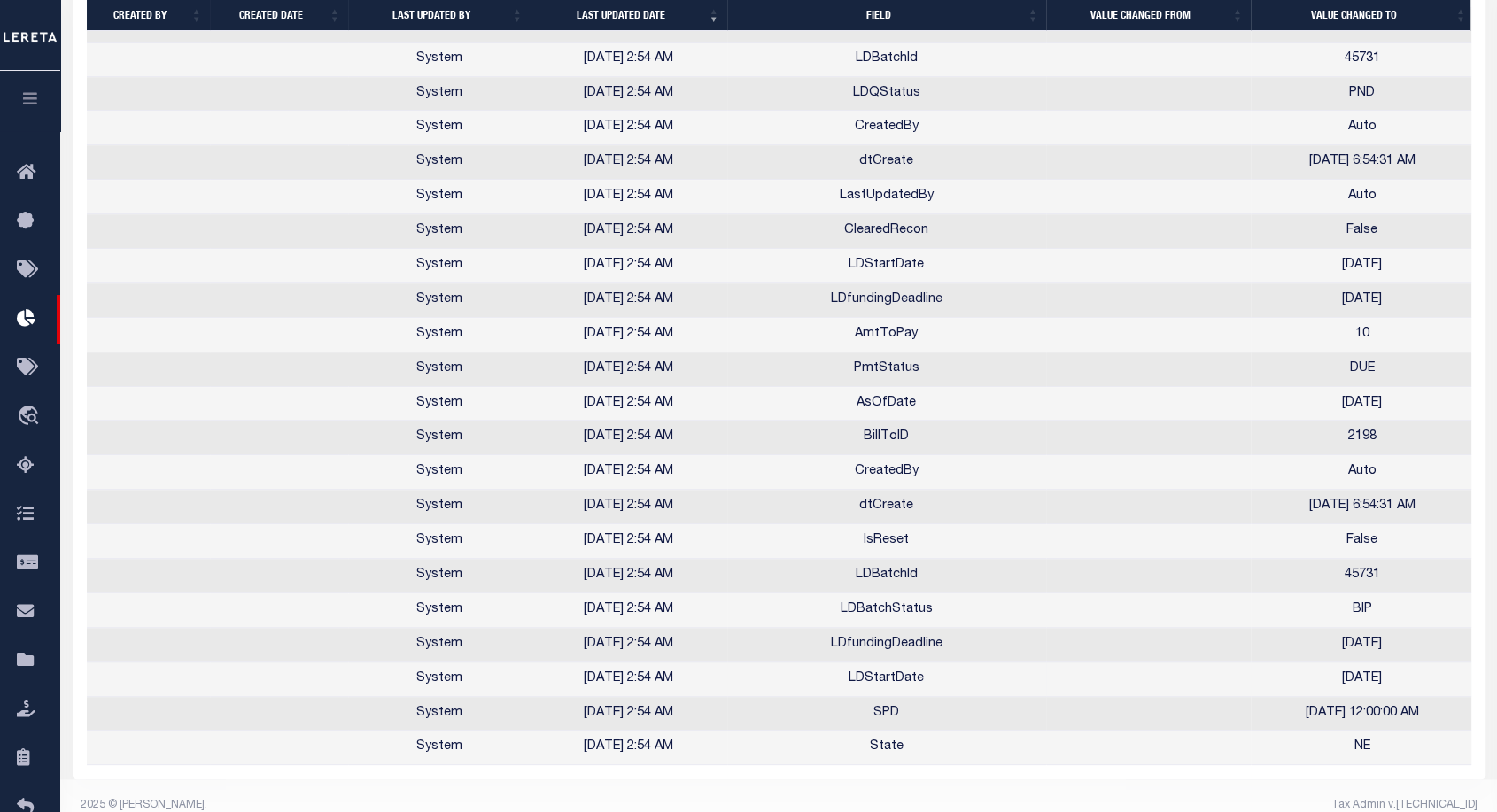
click at [872, 677] on td "LDStartDate" at bounding box center [887, 679] width 319 height 34
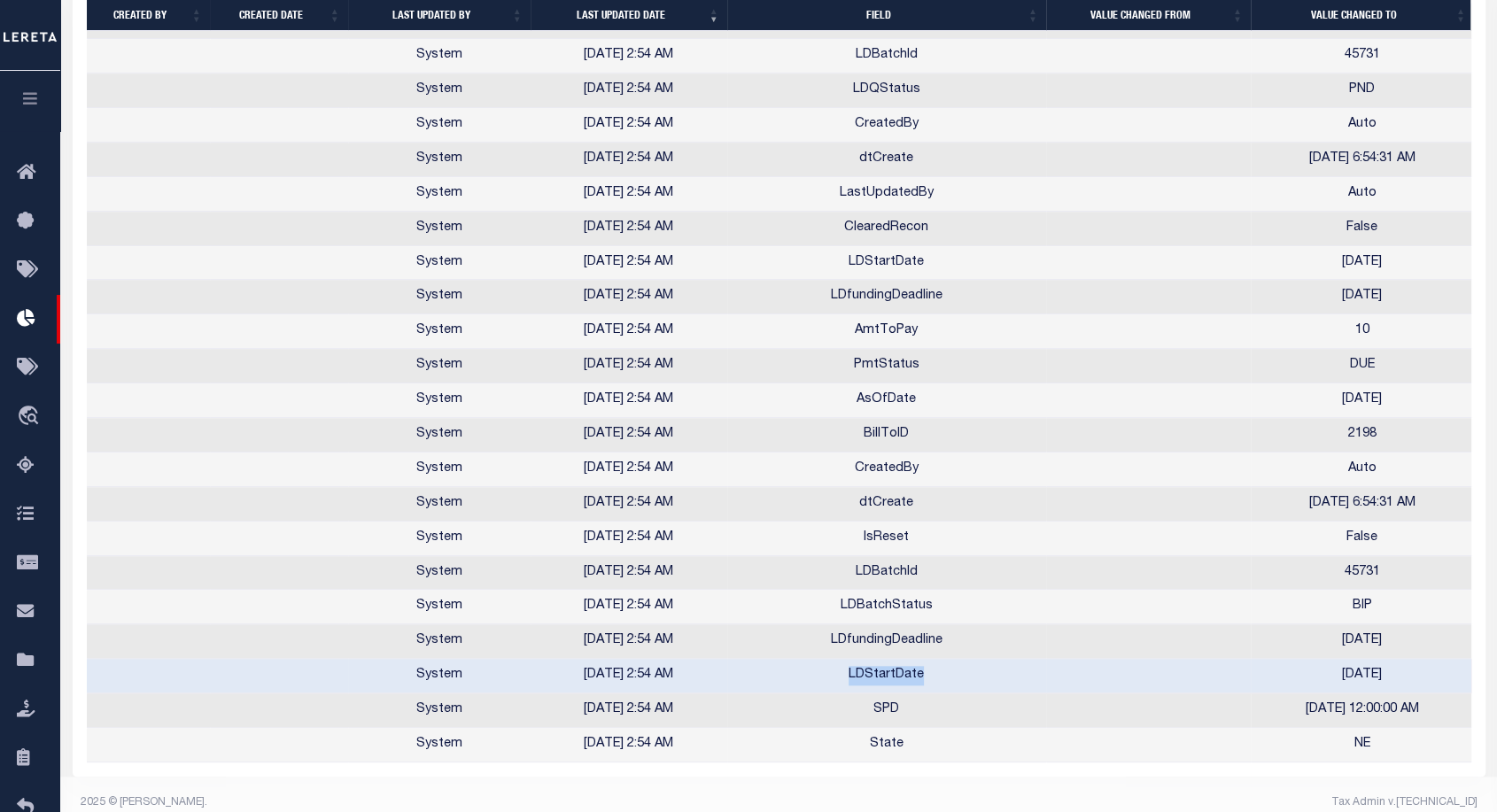
click at [872, 677] on td "LDStartDate" at bounding box center [887, 676] width 319 height 34
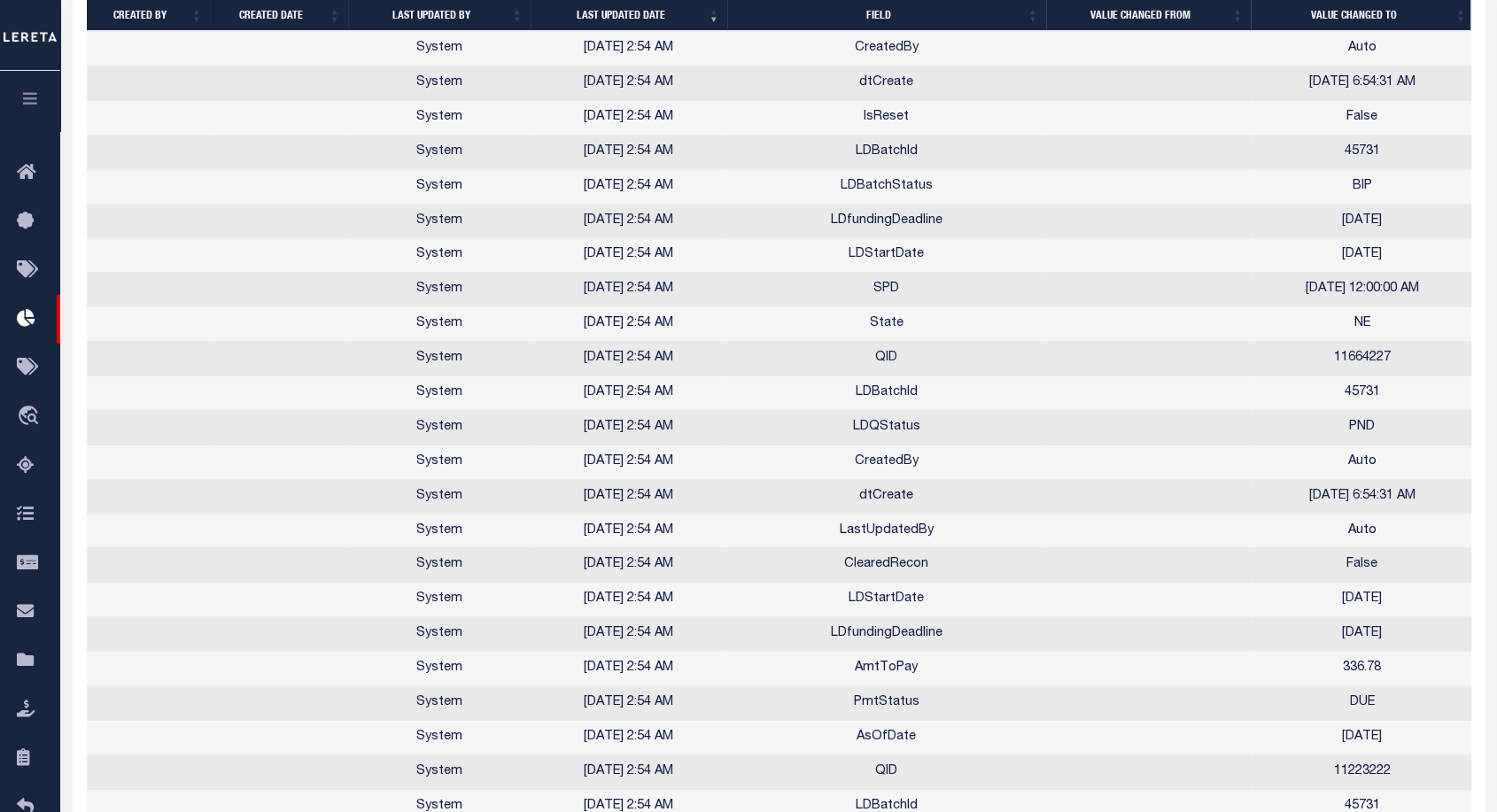
scroll to position [944, 0]
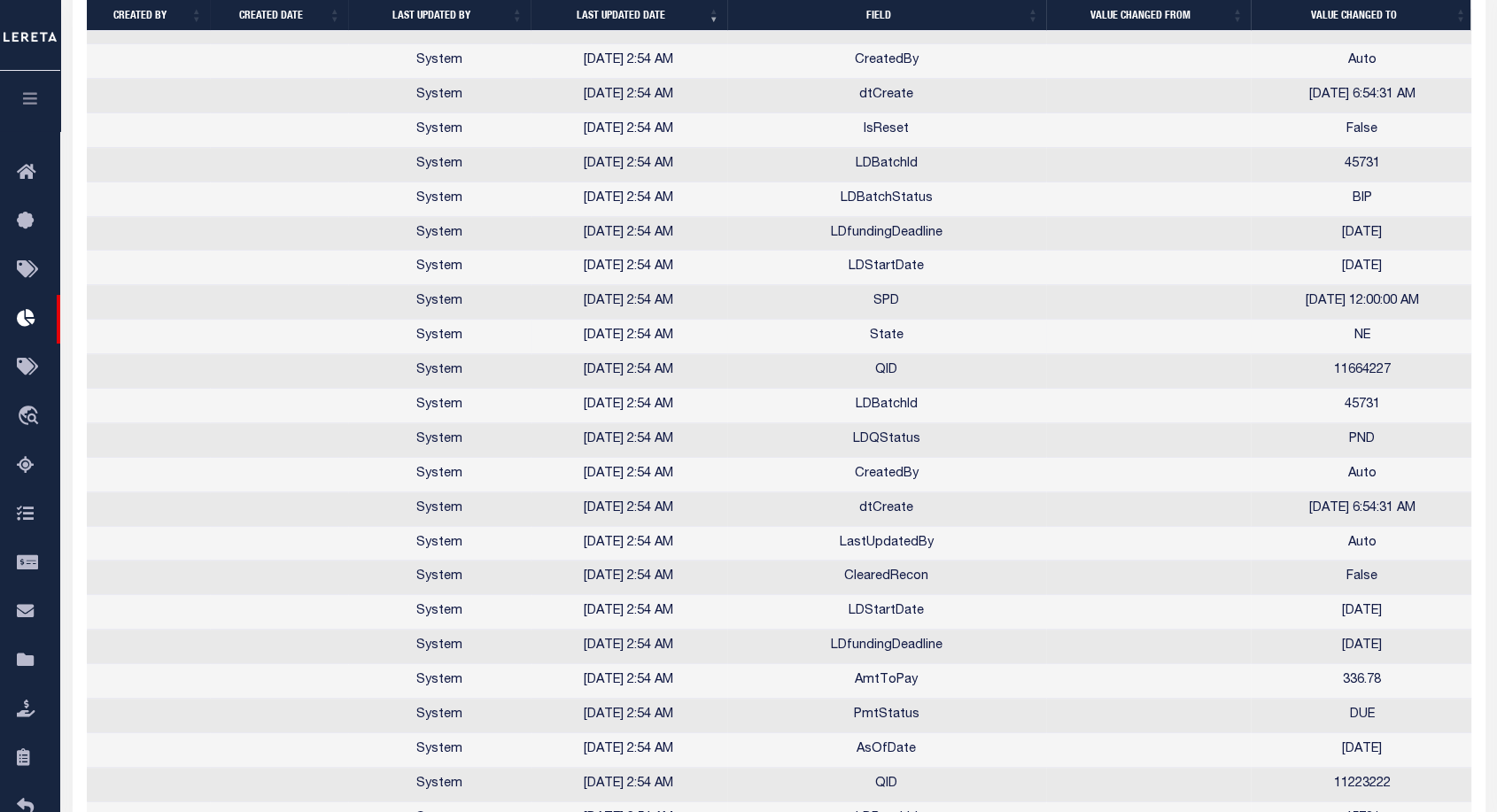
click at [883, 336] on td "State" at bounding box center [887, 336] width 319 height 34
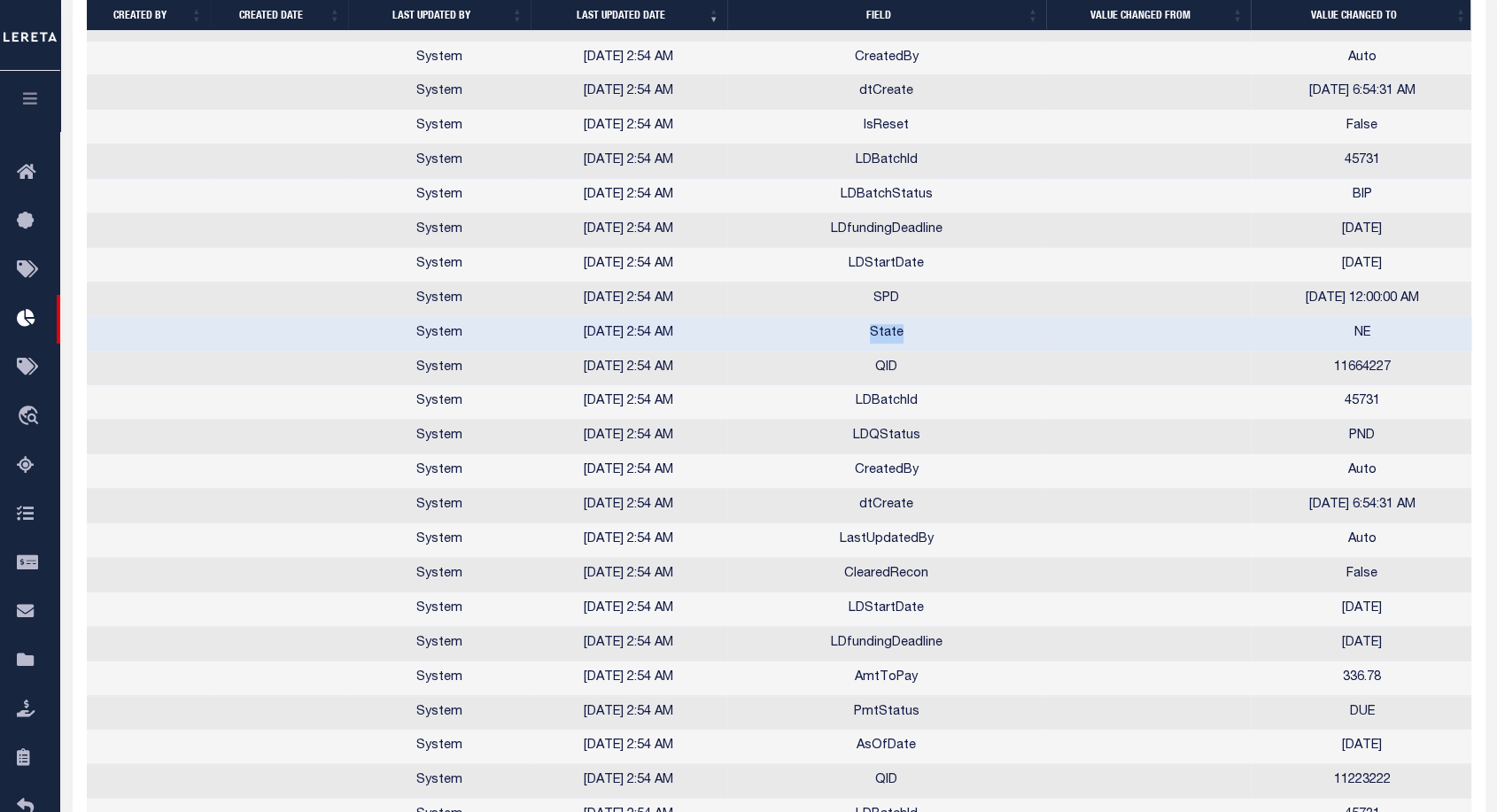
click at [883, 336] on td "State" at bounding box center [887, 333] width 319 height 34
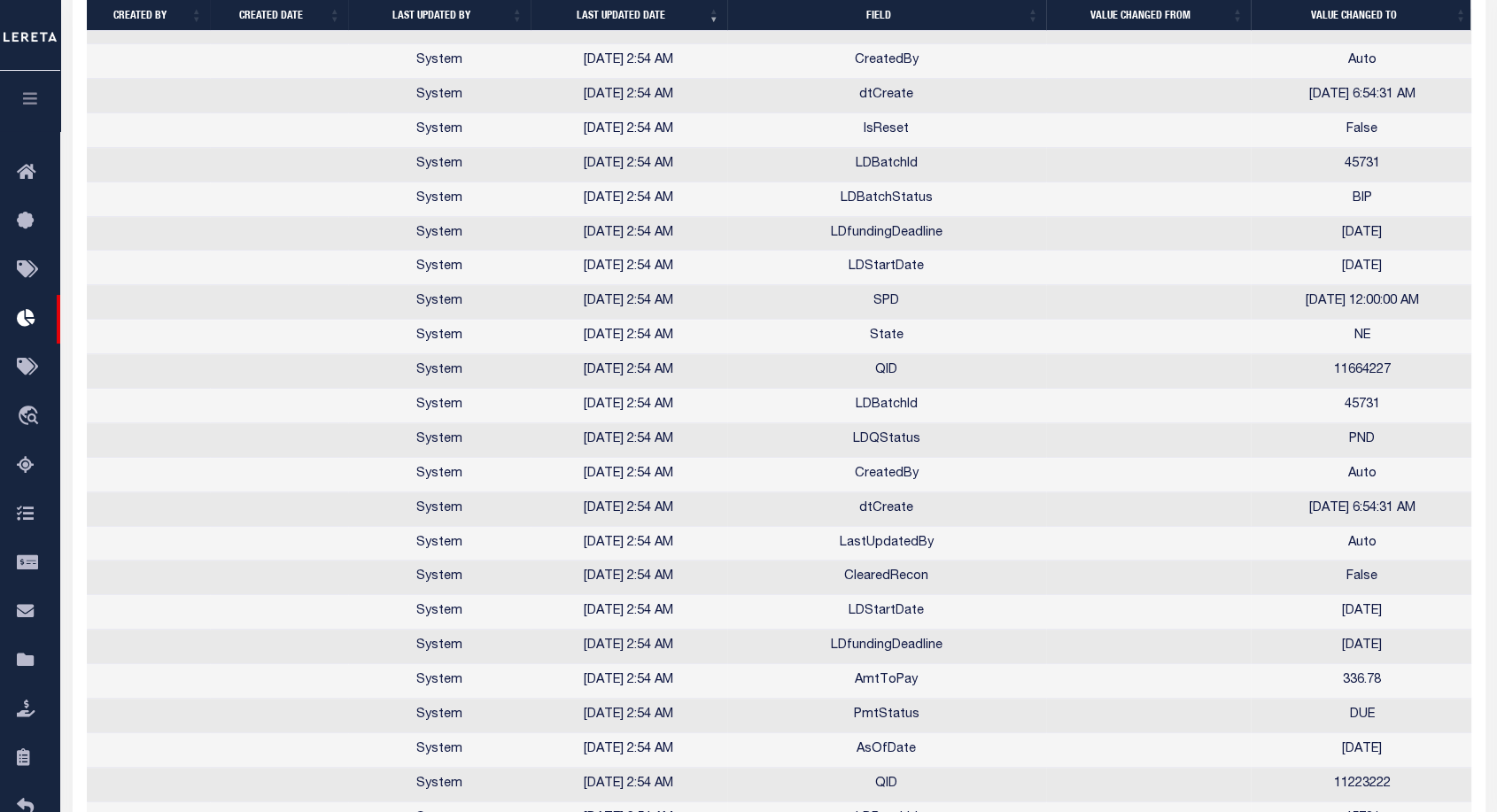
click at [883, 91] on td "dtCreate" at bounding box center [887, 95] width 319 height 34
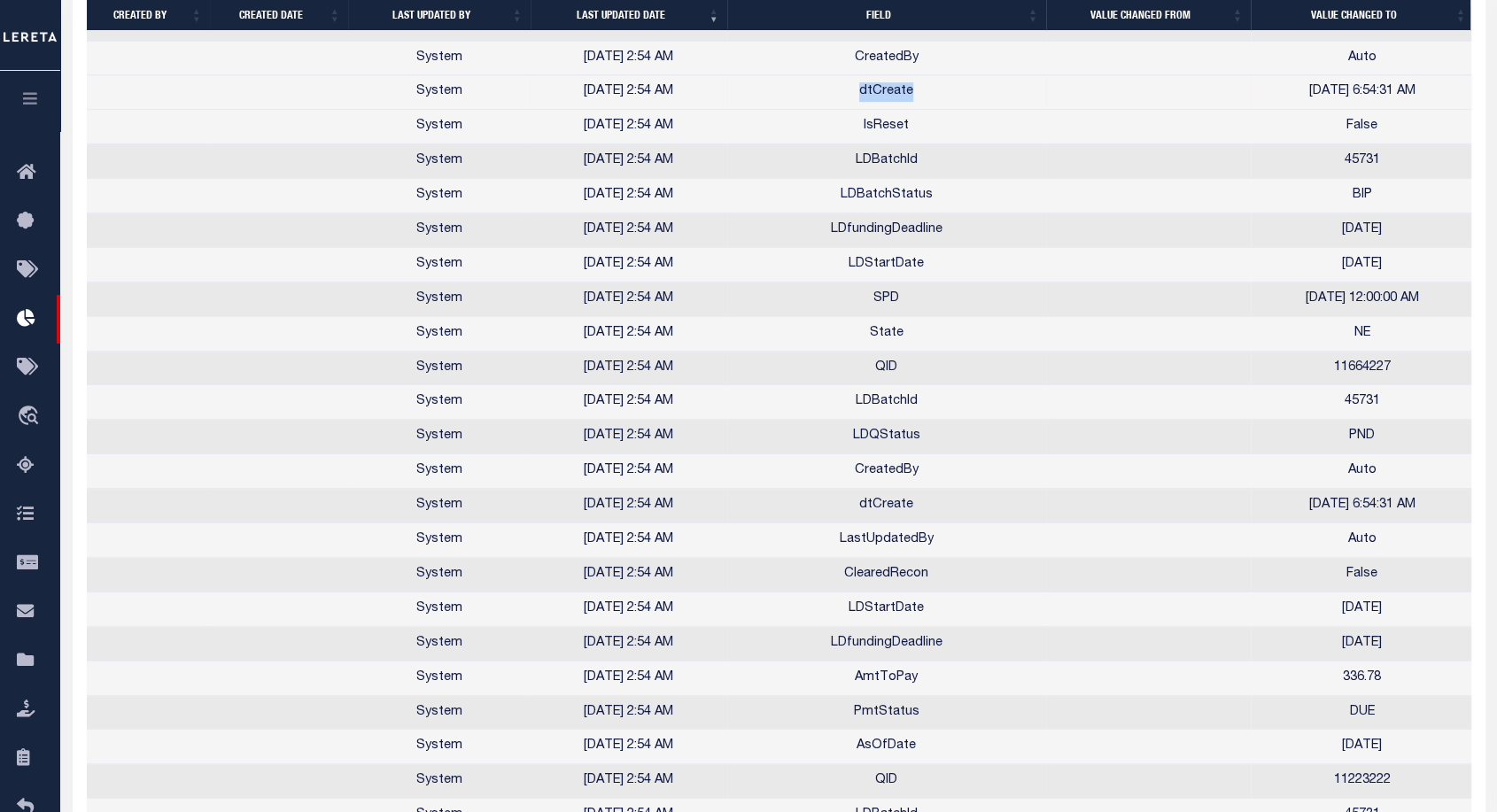
click at [883, 91] on td "dtCreate" at bounding box center [887, 92] width 319 height 34
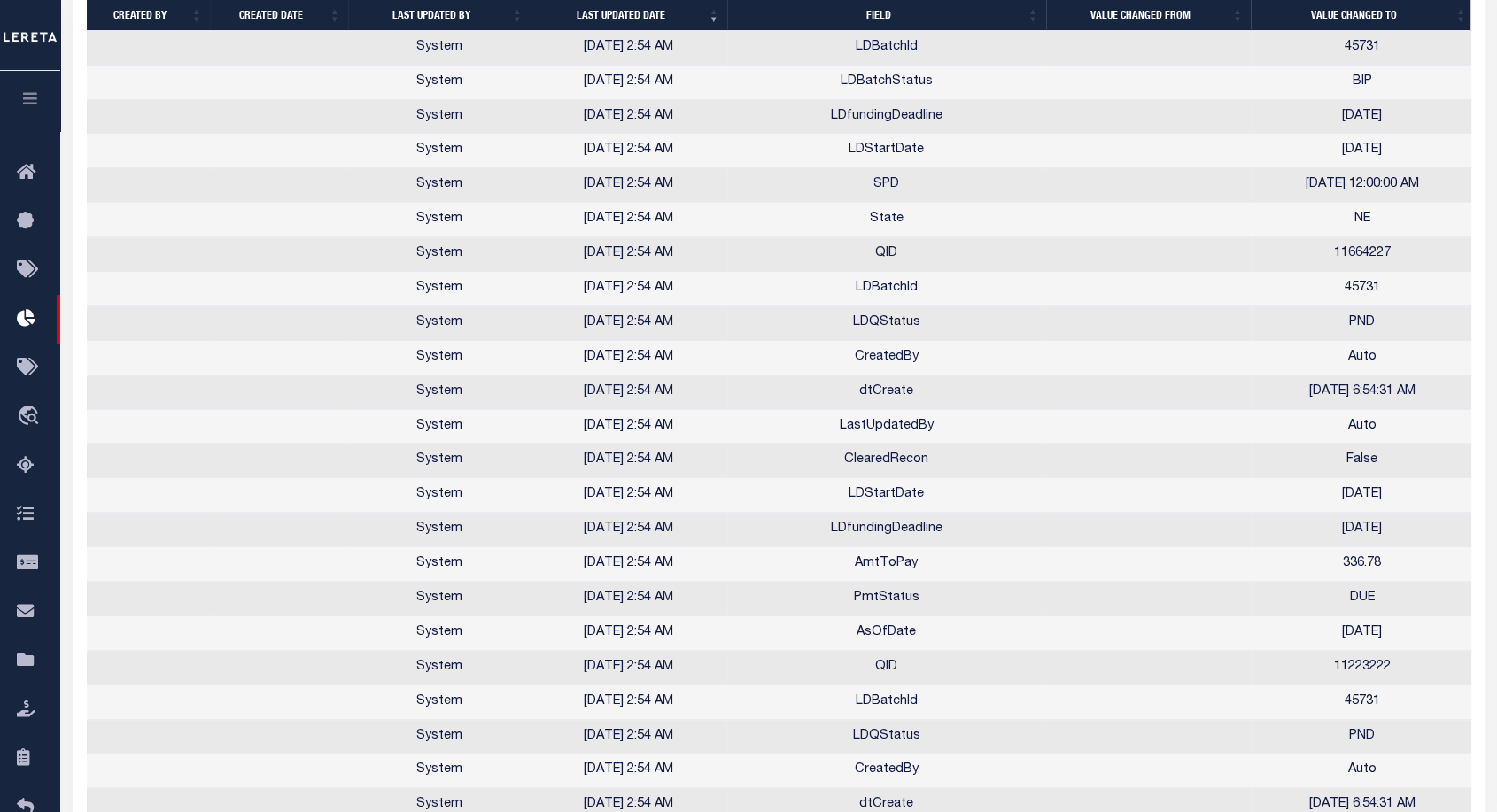
scroll to position [951, 0]
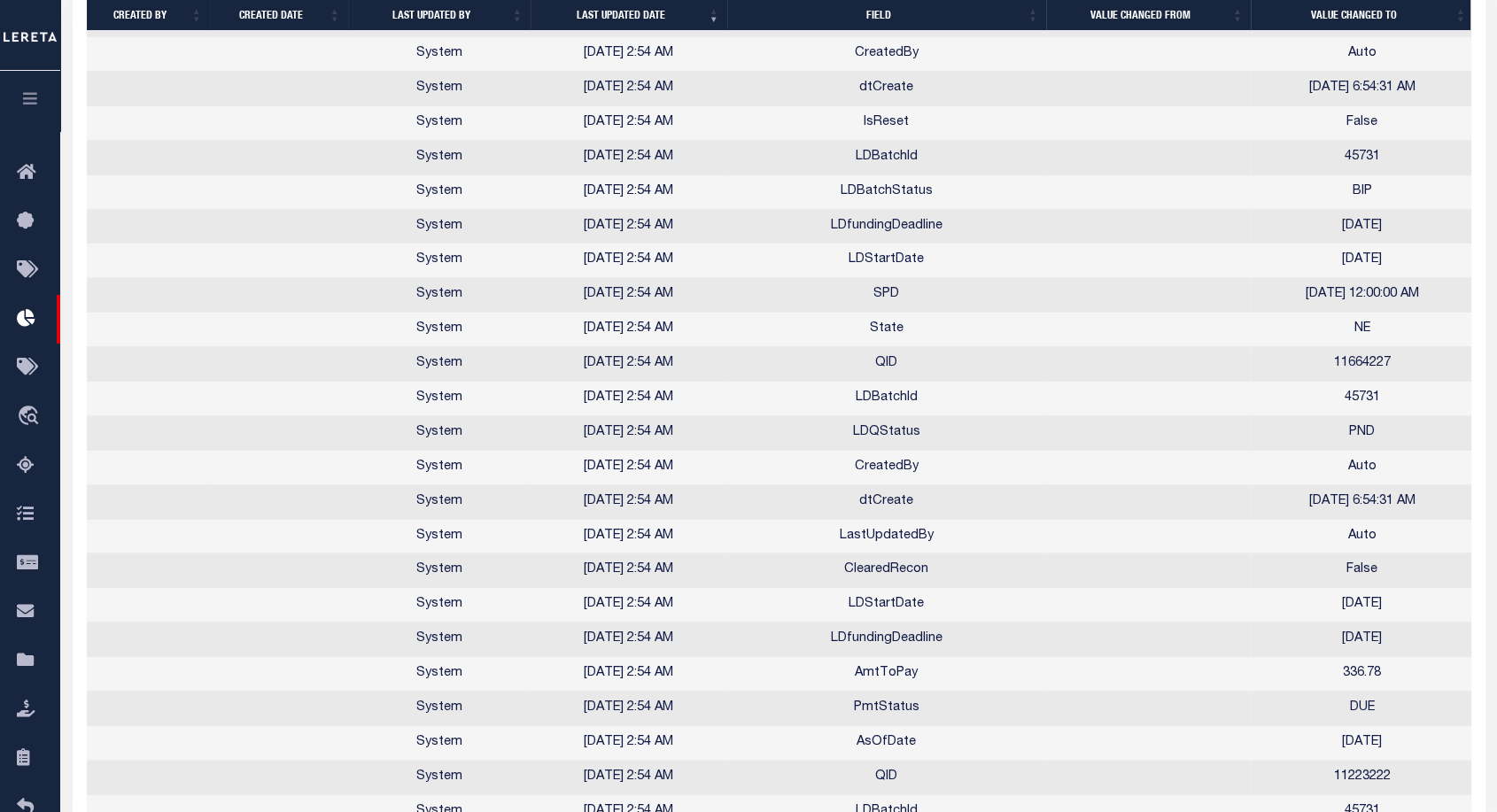
click at [879, 125] on td "IsReset" at bounding box center [887, 123] width 319 height 34
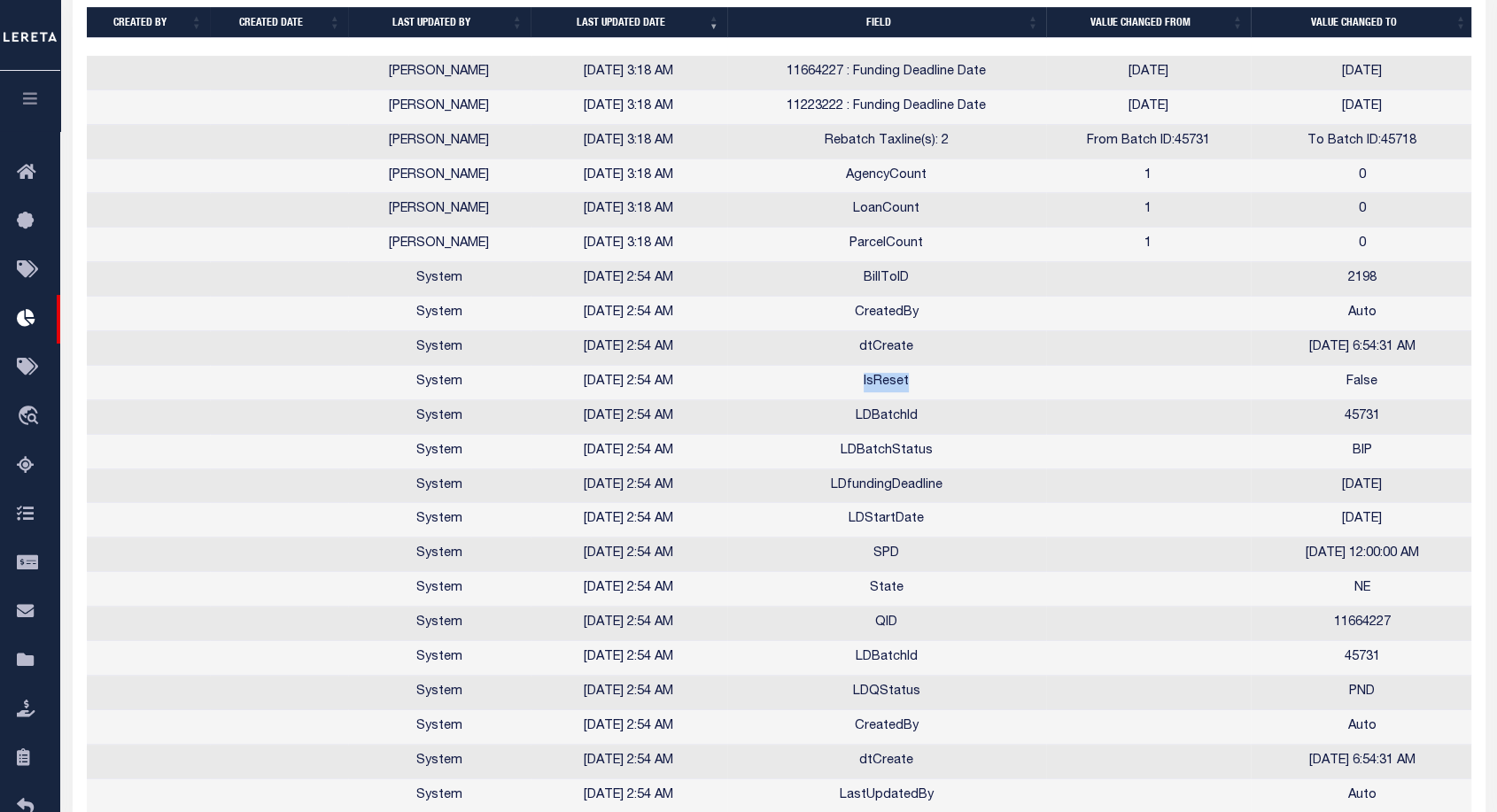
scroll to position [0, 0]
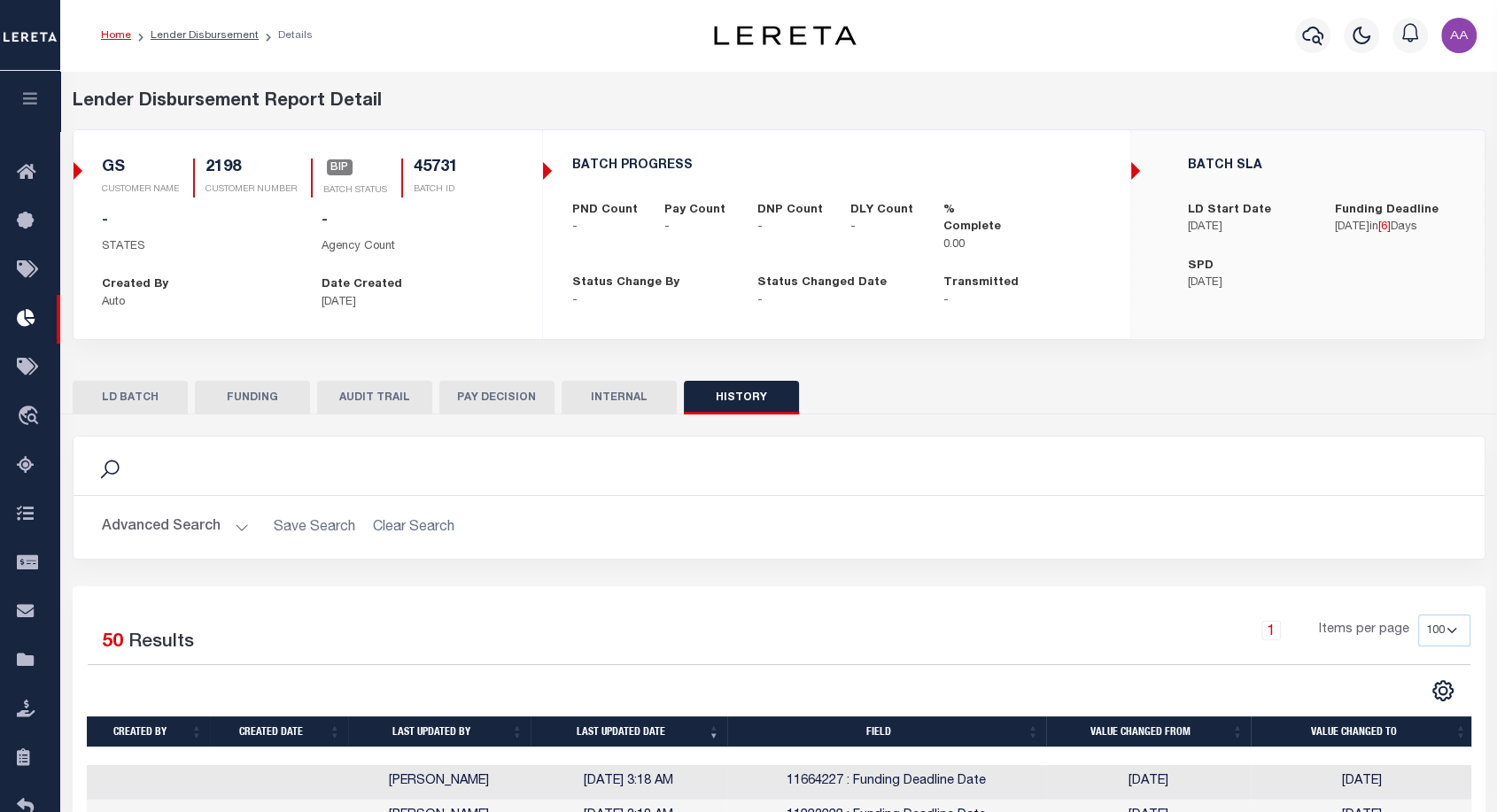
checkbox input "true"
